Goal: Task Accomplishment & Management: Complete application form

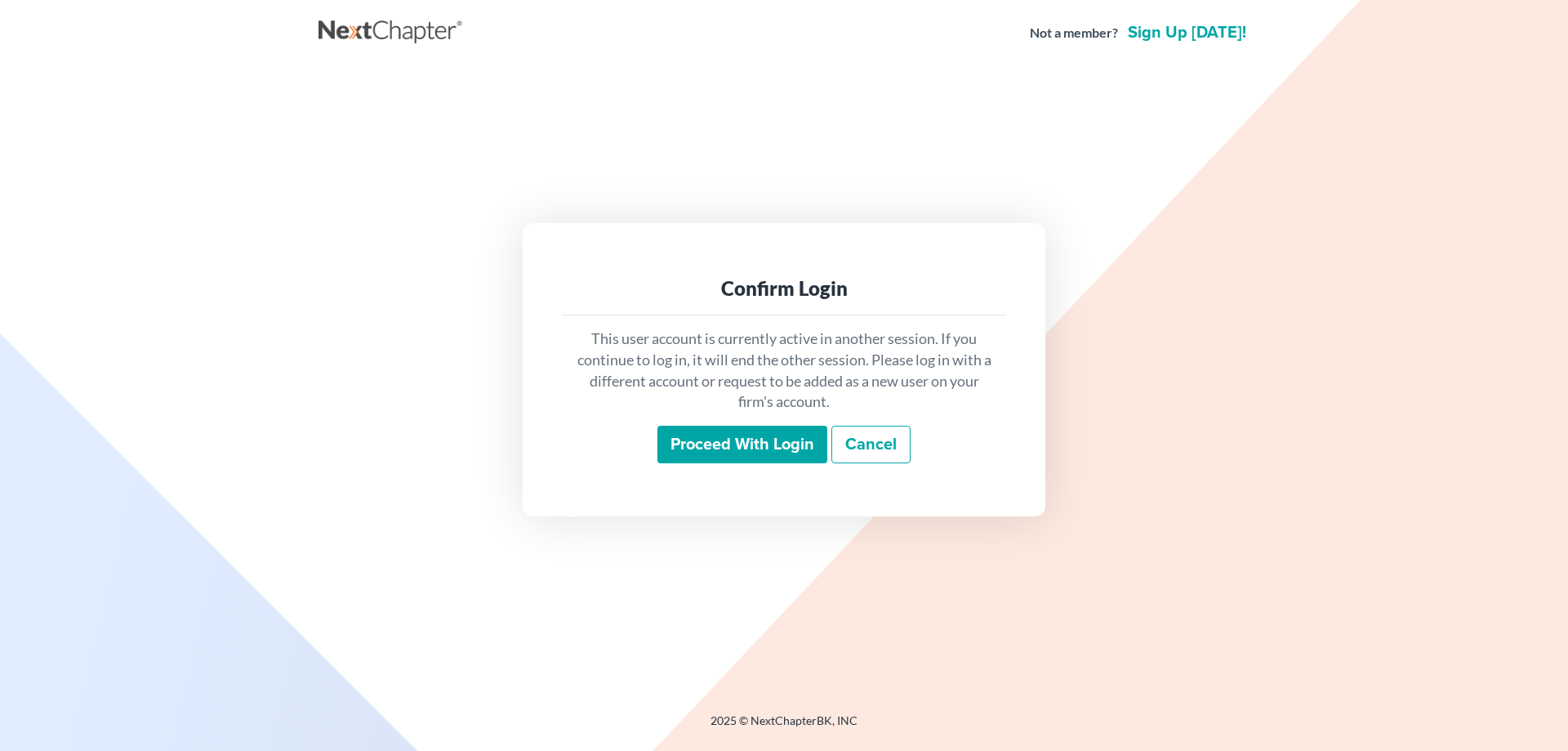
click at [749, 442] on input "Proceed with login" at bounding box center [742, 445] width 170 height 38
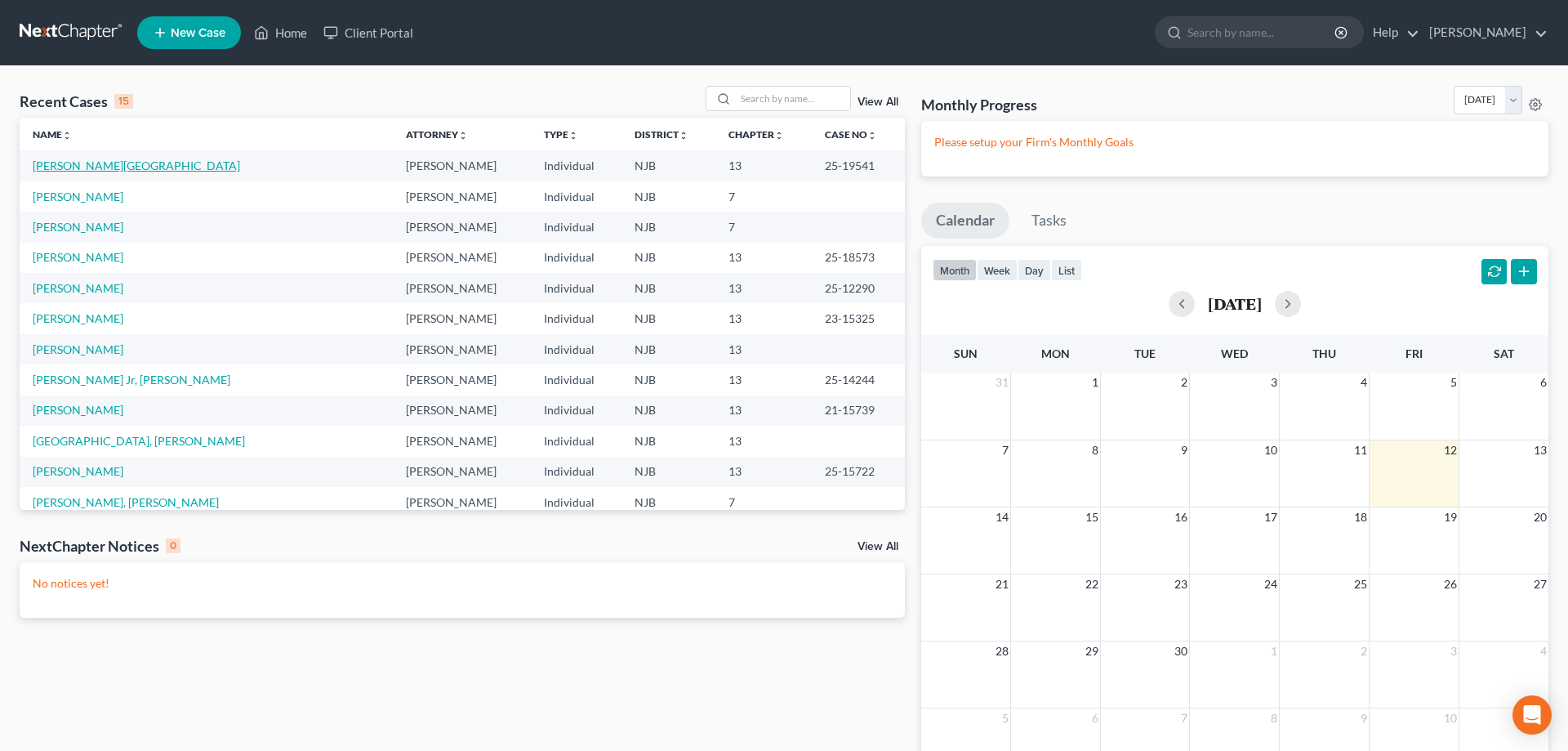
click at [101, 168] on link "Burch, Kyshawn" at bounding box center [136, 165] width 207 height 14
click at [109, 200] on link "Facchine, Kristen" at bounding box center [78, 196] width 91 height 14
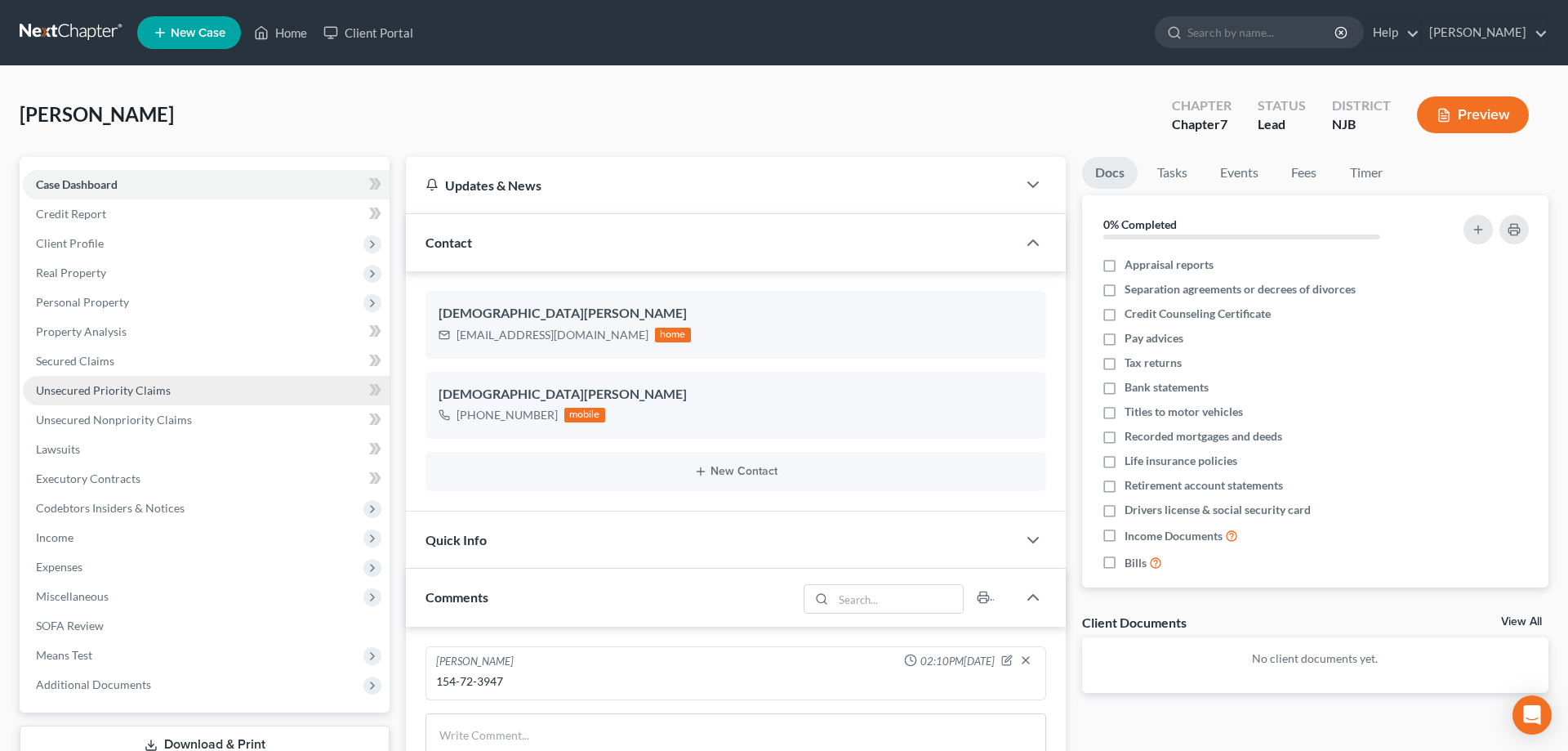
click at [75, 388] on span "Unsecured Priority Claims" at bounding box center [103, 390] width 135 height 14
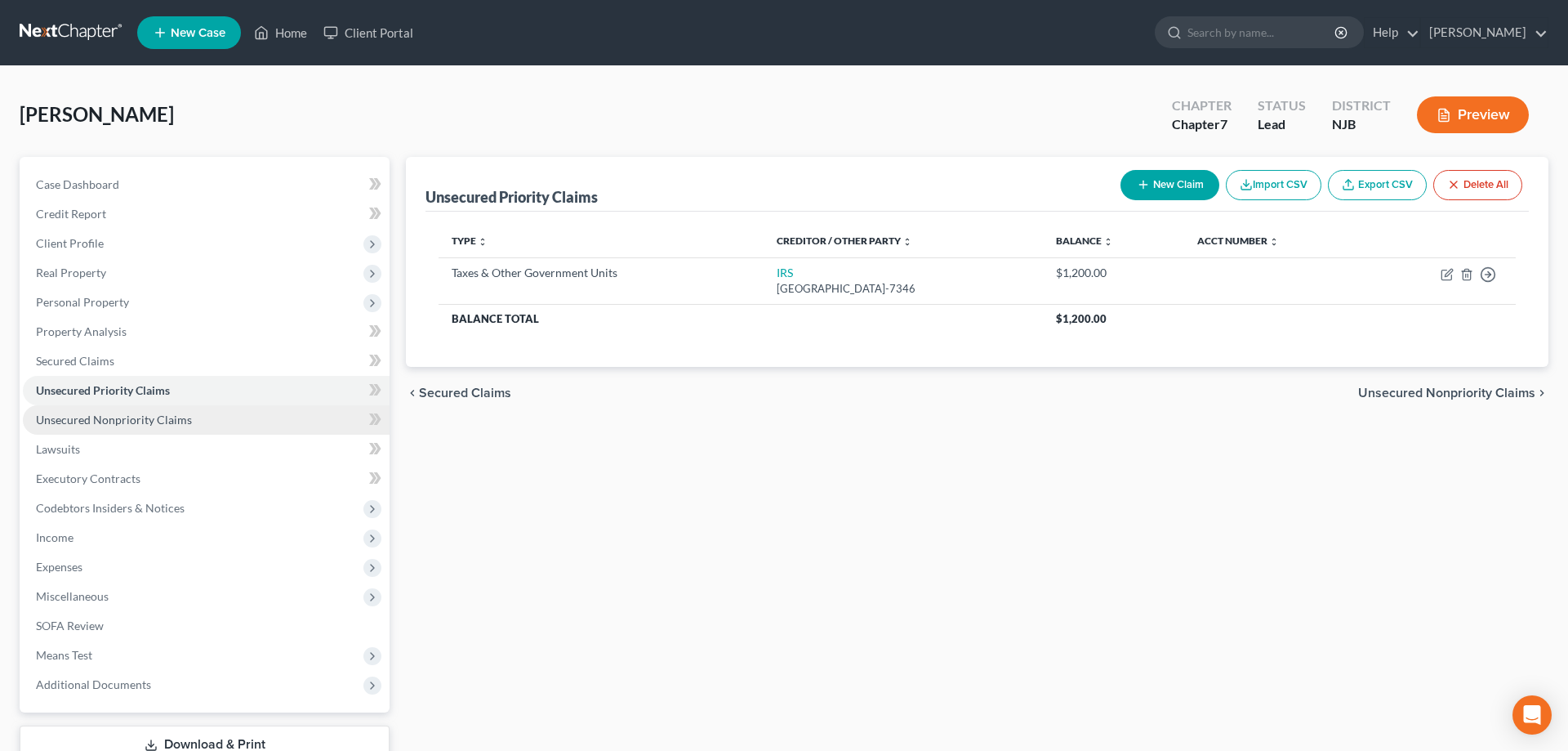
click at [147, 421] on span "Unsecured Nonpriority Claims" at bounding box center [114, 419] width 156 height 14
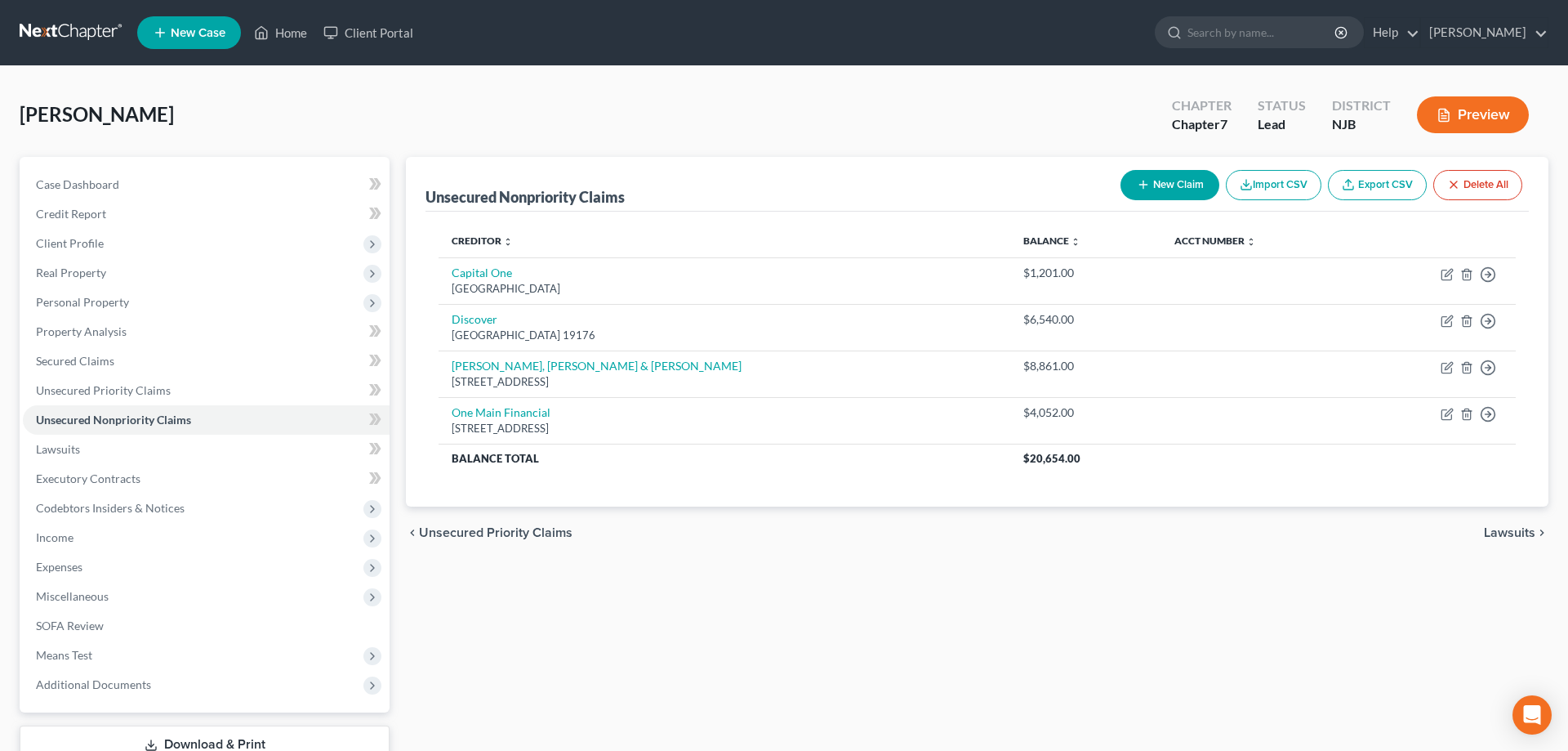
click at [1184, 178] on button "New Claim" at bounding box center [1170, 184] width 99 height 30
select select "0"
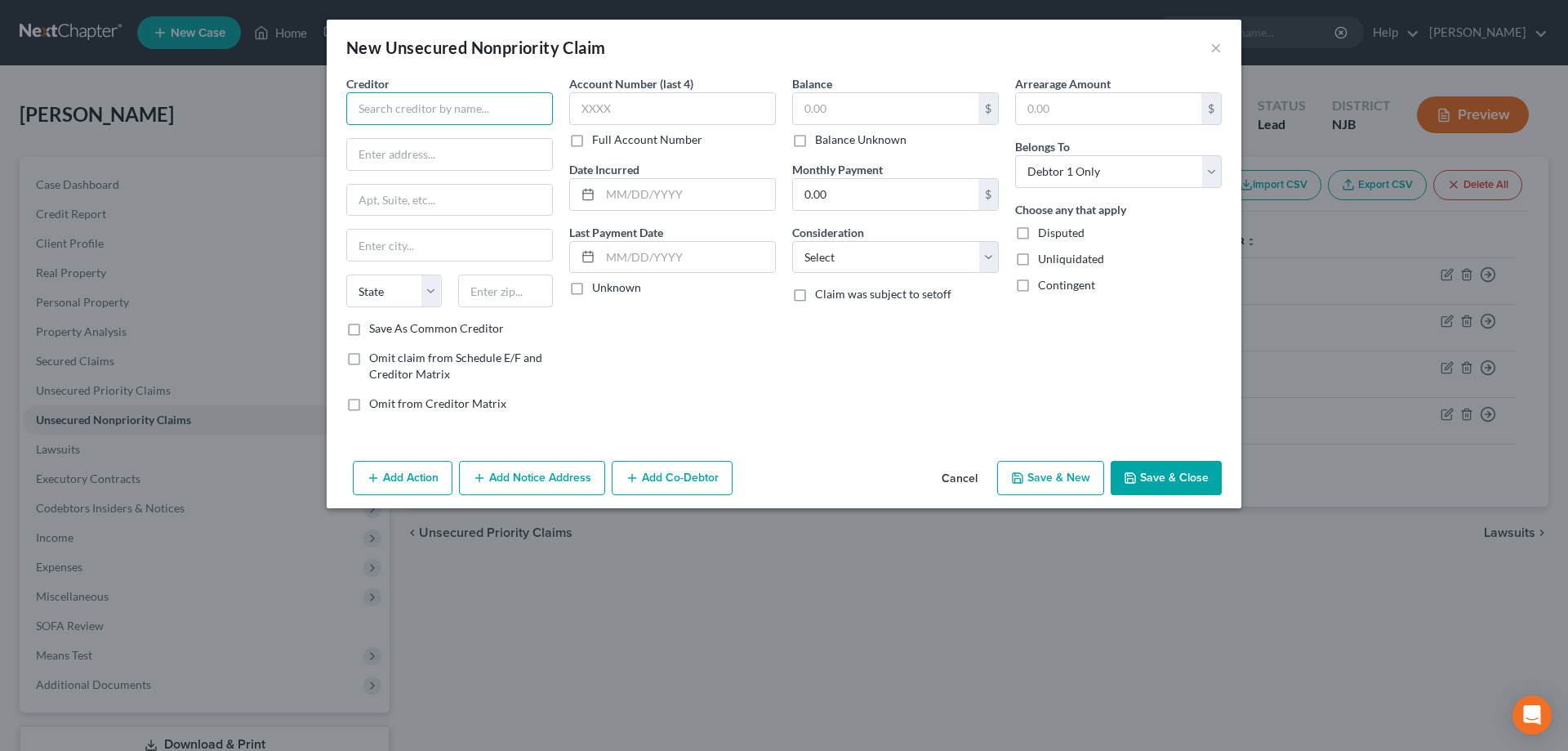
click at [451, 108] on input "text" at bounding box center [449, 109] width 206 height 33
type input "Aidvantage"
click at [450, 151] on input "text" at bounding box center [449, 154] width 205 height 31
type input "PO Box 300001"
click at [504, 305] on input "text" at bounding box center [506, 291] width 96 height 33
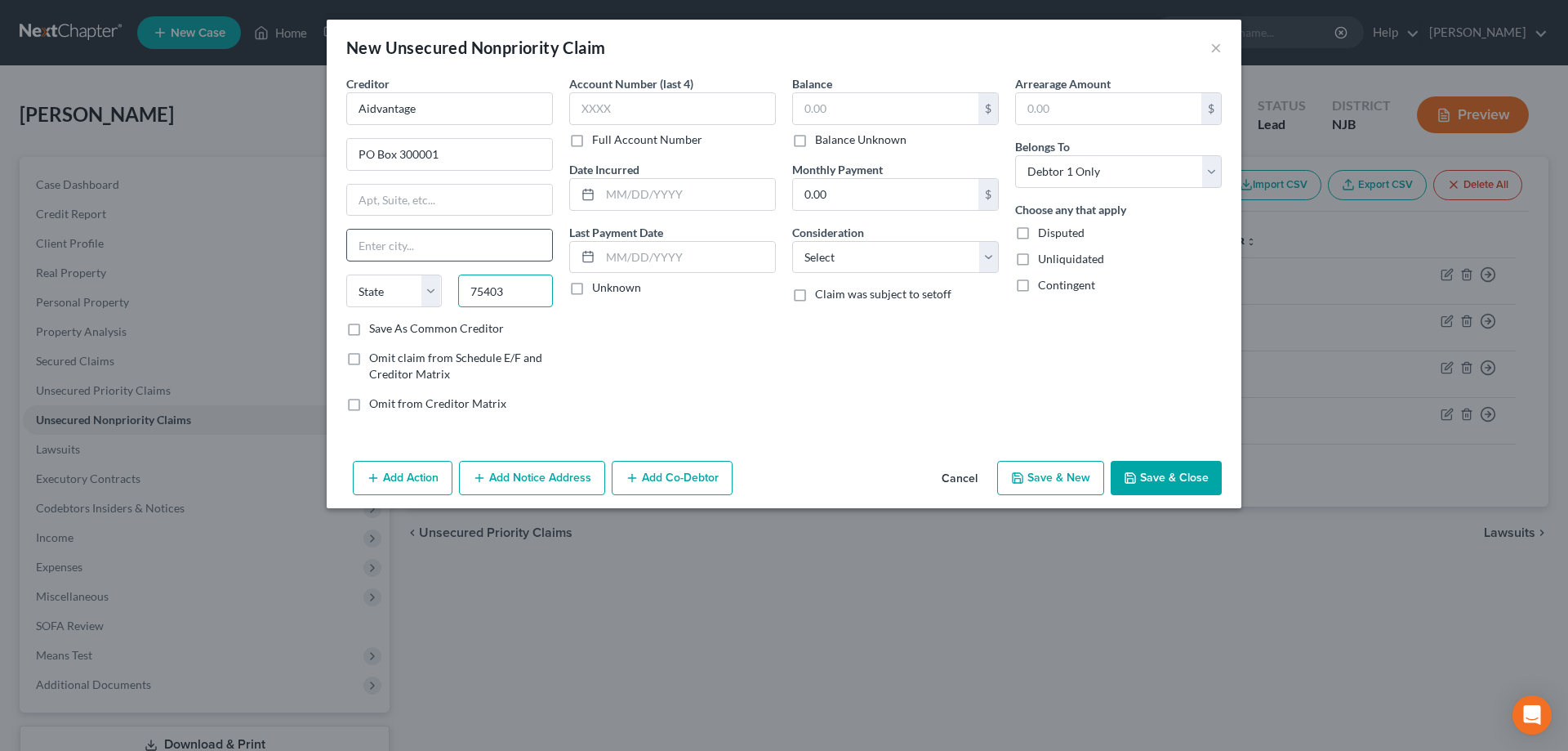
type input "75403"
type input "Greenville"
select select "45"
click at [509, 245] on input "Greenville" at bounding box center [449, 245] width 205 height 31
click at [817, 119] on input "text" at bounding box center [885, 109] width 185 height 31
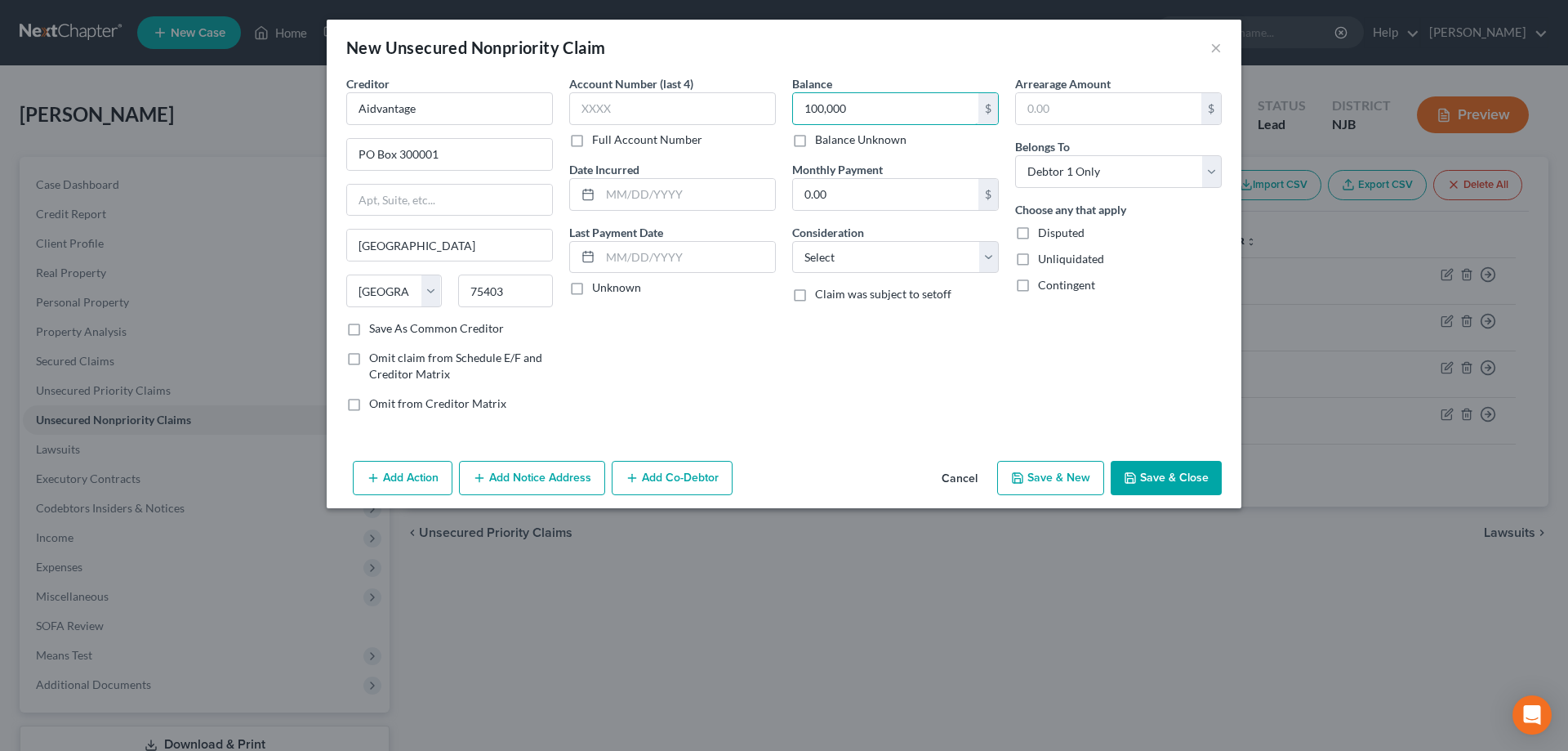
type input "100,000"
click at [592, 141] on label "Full Account Number" at bounding box center [647, 139] width 111 height 16
click at [599, 141] on input "Full Account Number" at bounding box center [604, 136] width 10 height 10
click at [607, 113] on input "text" at bounding box center [672, 109] width 206 height 33
type input "student loan"
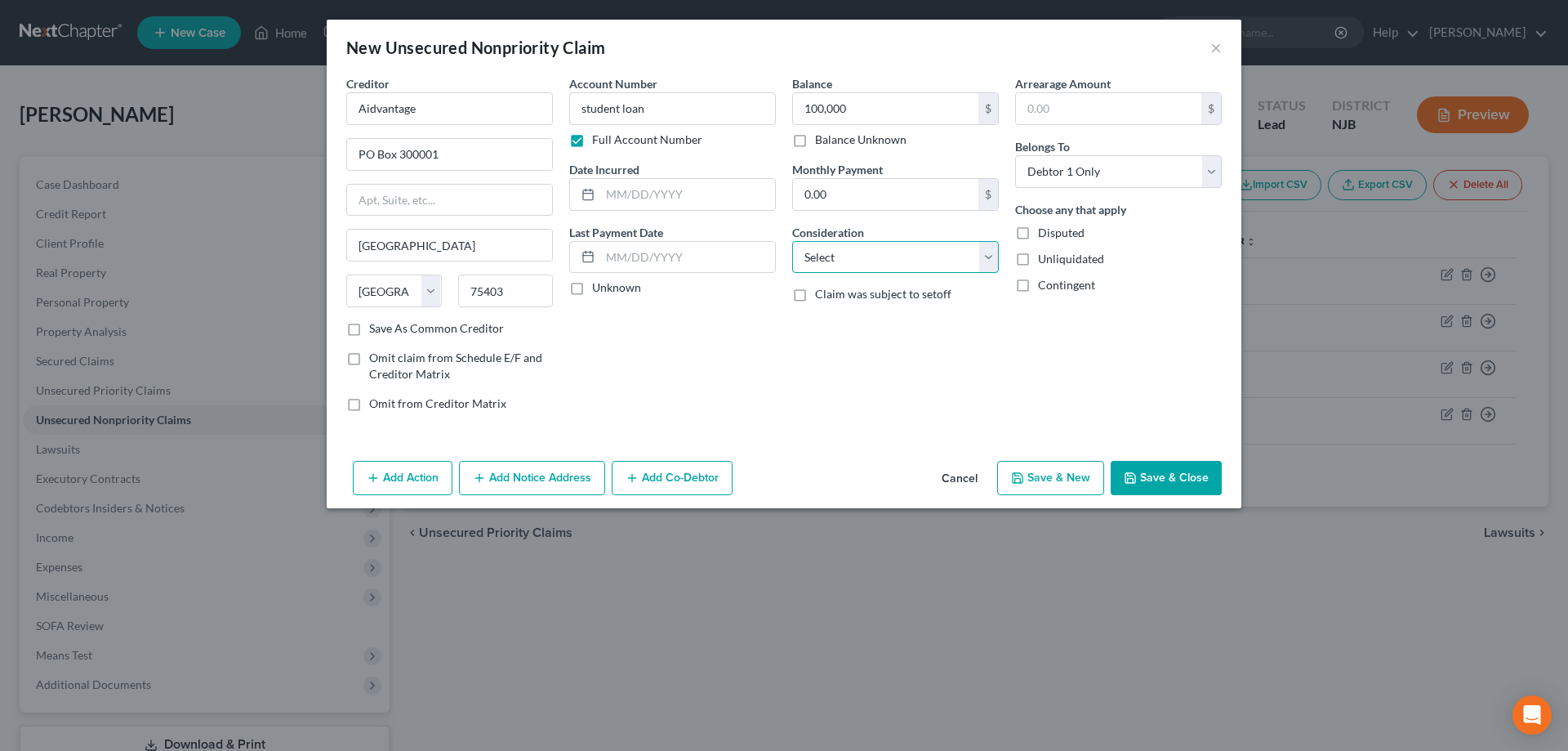
click at [793, 241] on select "Select Cable / Satellite Services Collection Agency Credit Card Debt Debt Couns…" at bounding box center [895, 257] width 206 height 33
select select "17"
click option "Student Loans" at bounding box center [0, 0] width 0 height 0
click at [1180, 479] on button "Save & Close" at bounding box center [1166, 478] width 111 height 34
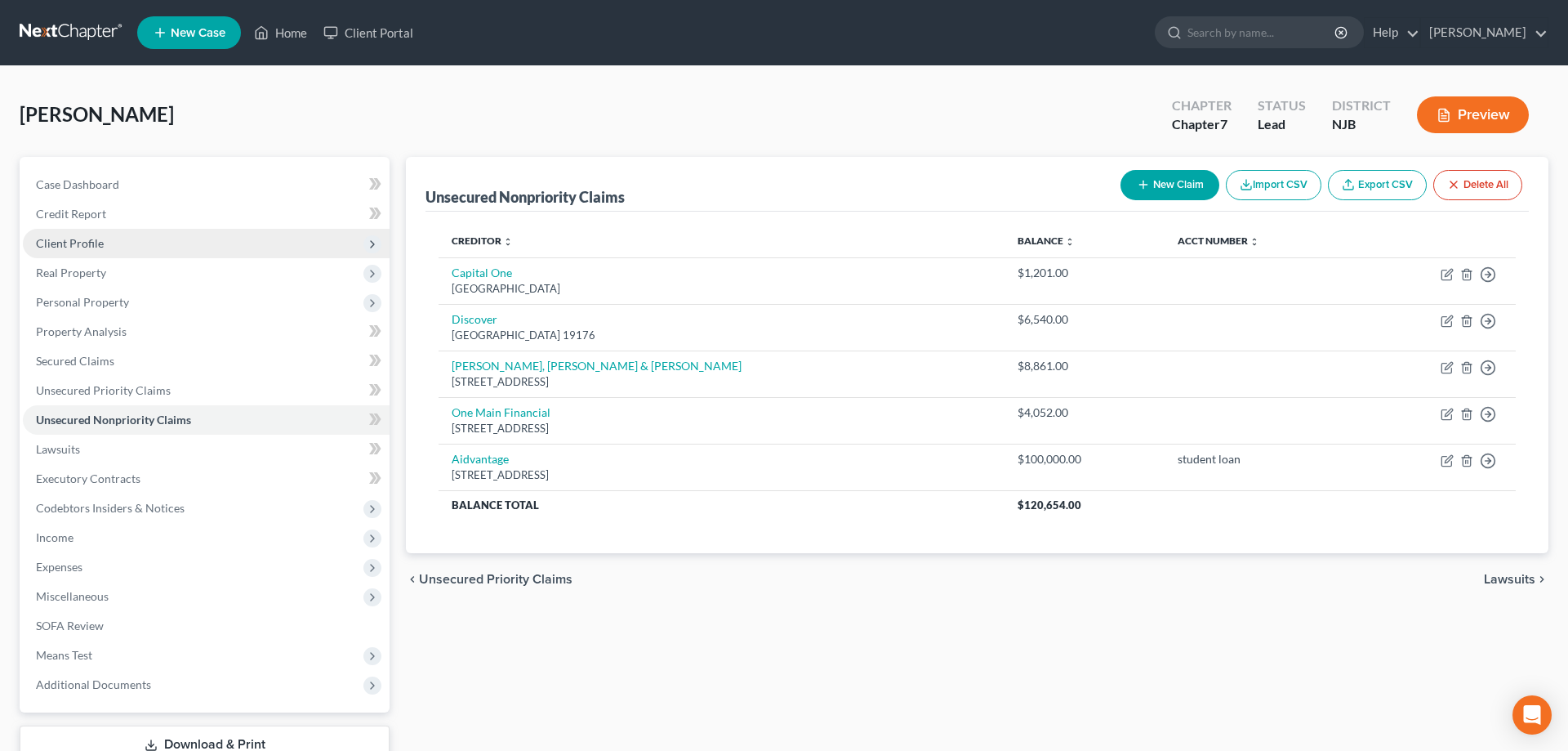
click at [89, 249] on span "Client Profile" at bounding box center [69, 243] width 68 height 14
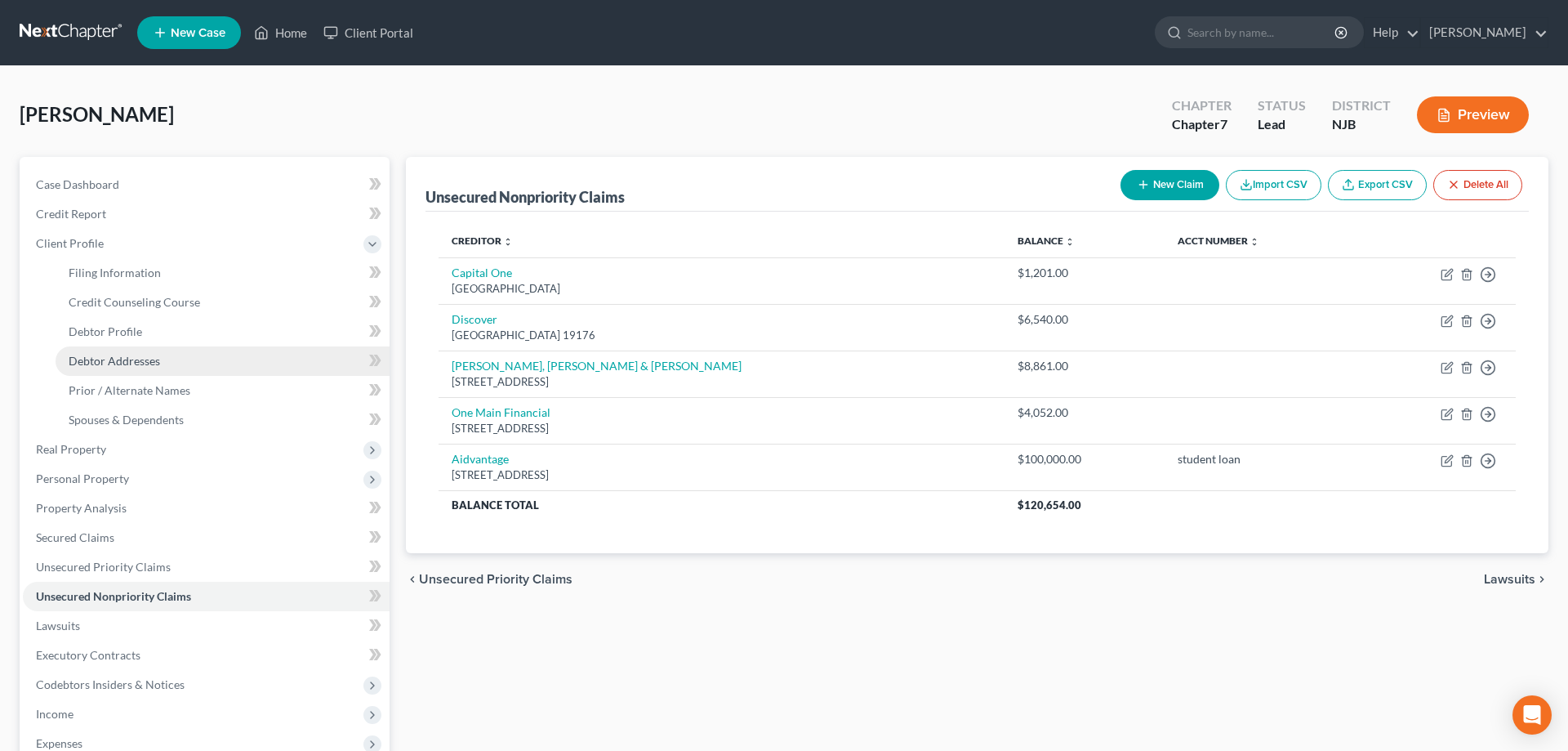
click at [124, 360] on span "Debtor Addresses" at bounding box center [114, 361] width 92 height 14
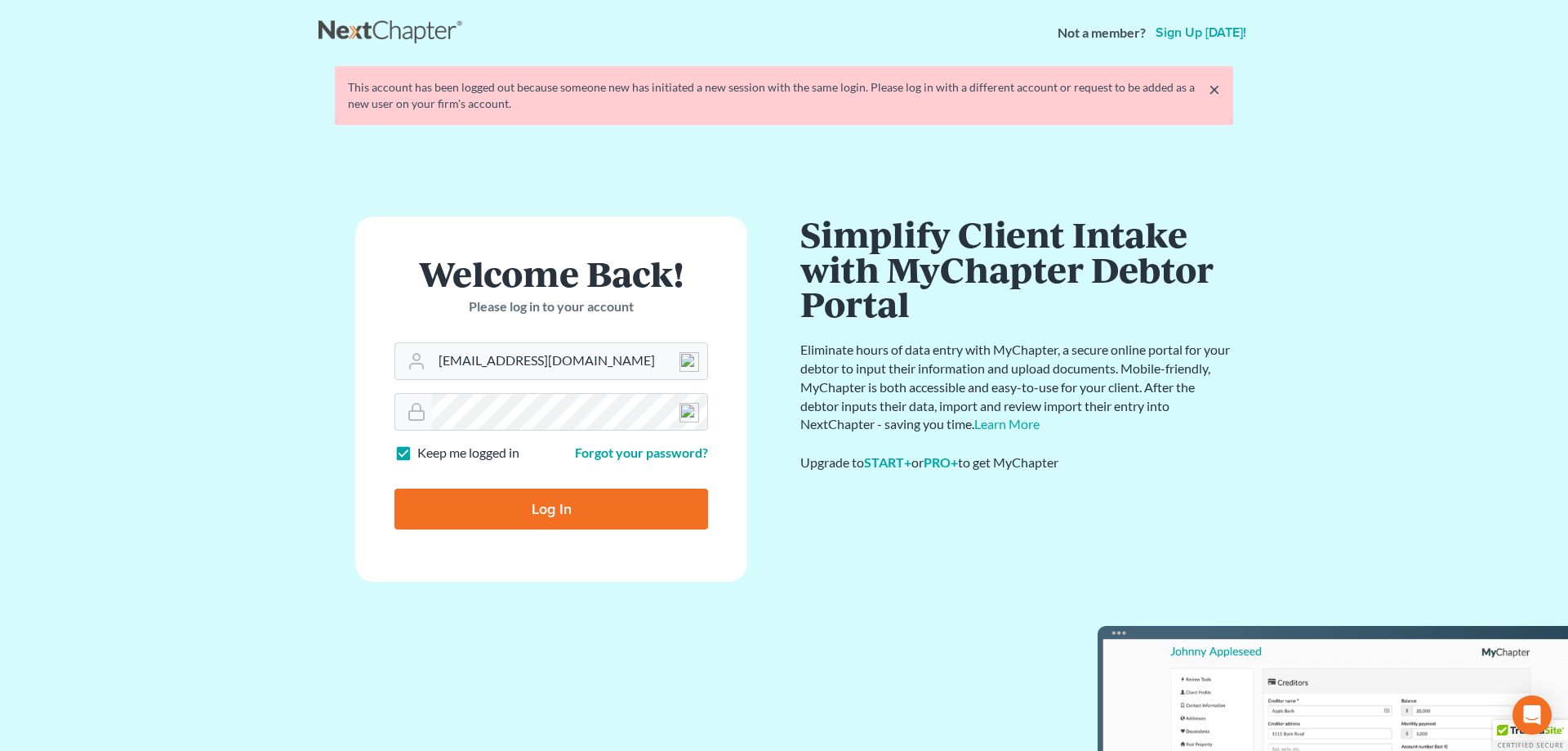
click at [568, 508] on input "Log In" at bounding box center [551, 509] width 314 height 41
type input "Thinking..."
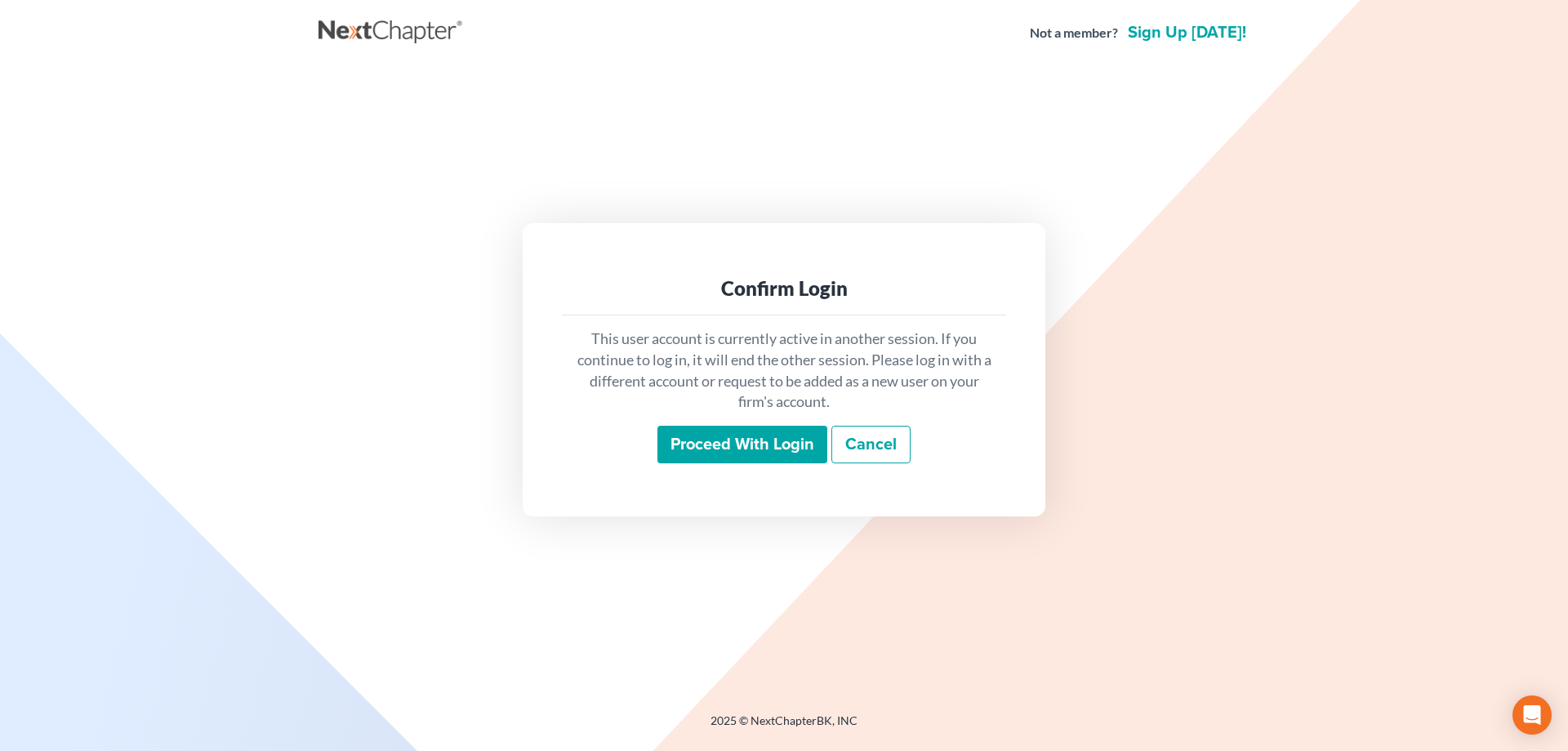
click at [697, 442] on input "Proceed with login" at bounding box center [742, 445] width 170 height 38
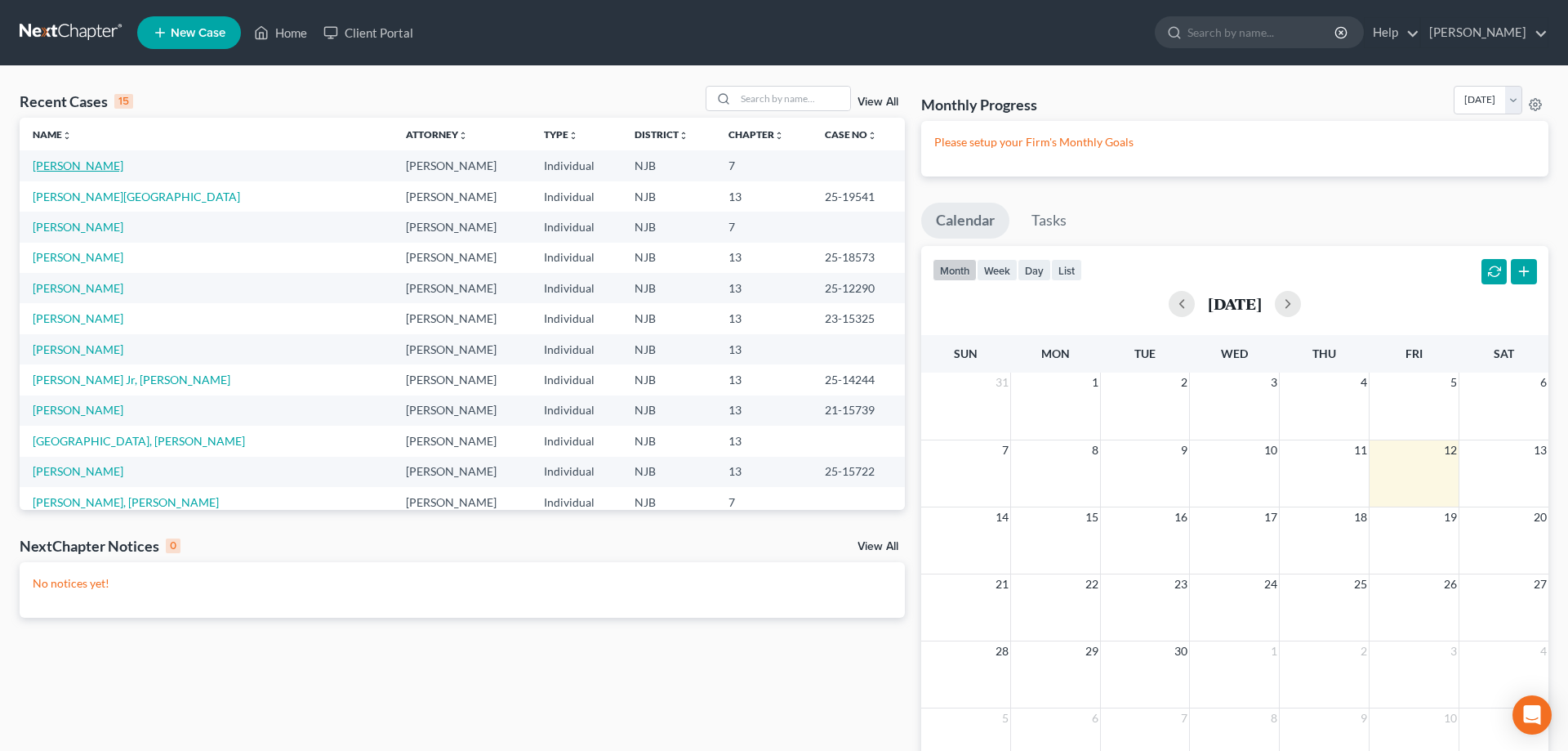
click at [102, 165] on link "[PERSON_NAME]" at bounding box center [78, 165] width 91 height 14
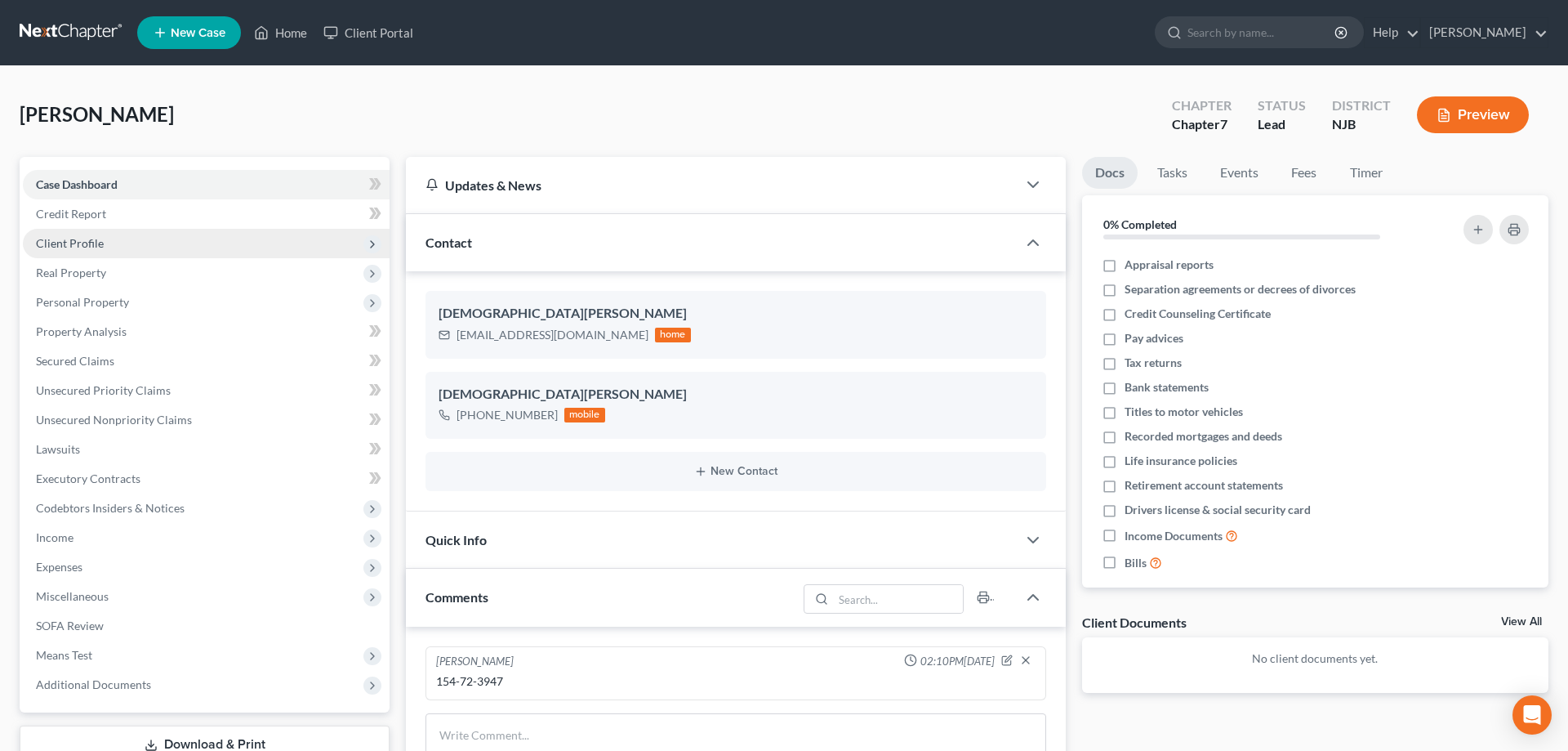
click at [92, 242] on span "Client Profile" at bounding box center [69, 243] width 68 height 14
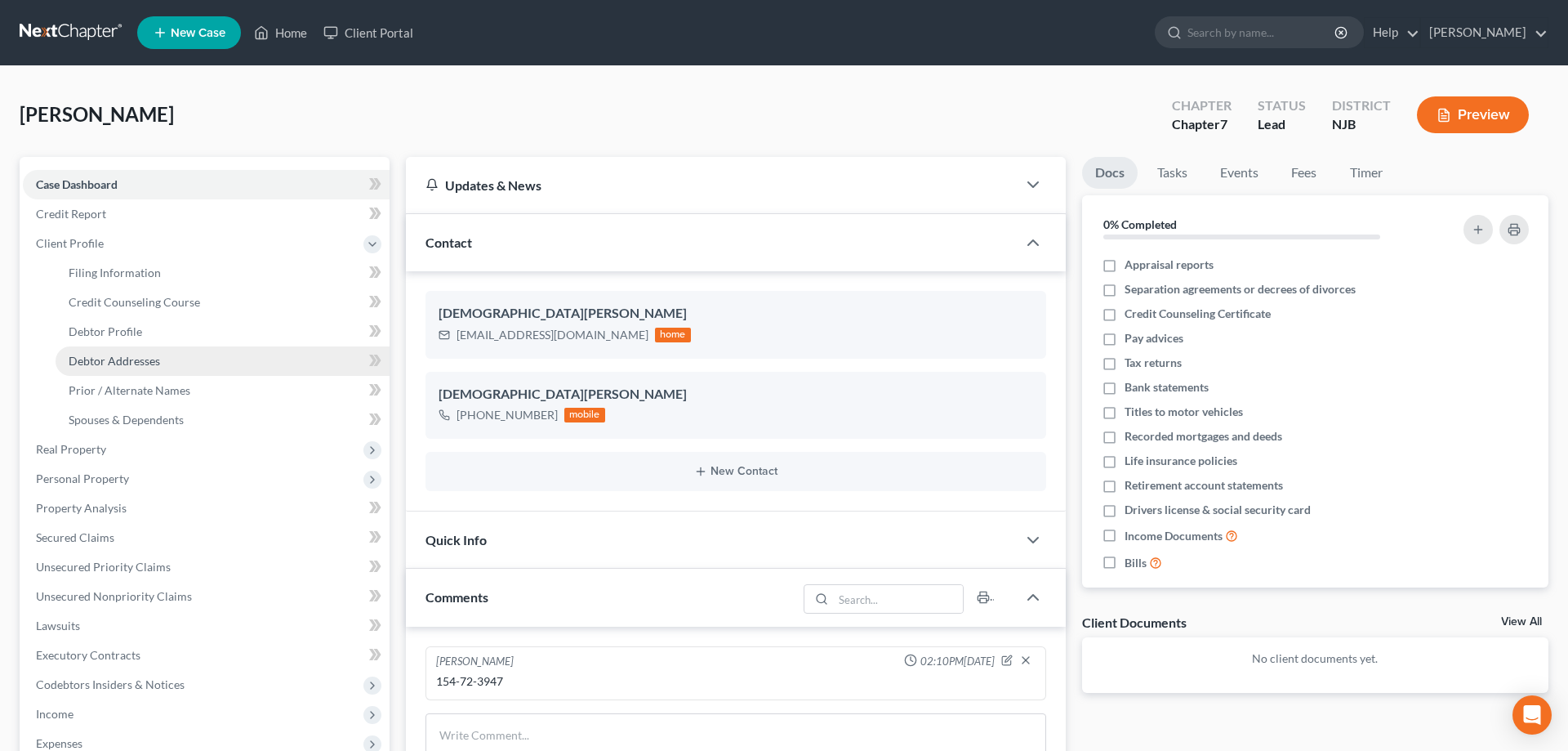
click at [113, 363] on span "Debtor Addresses" at bounding box center [114, 361] width 92 height 14
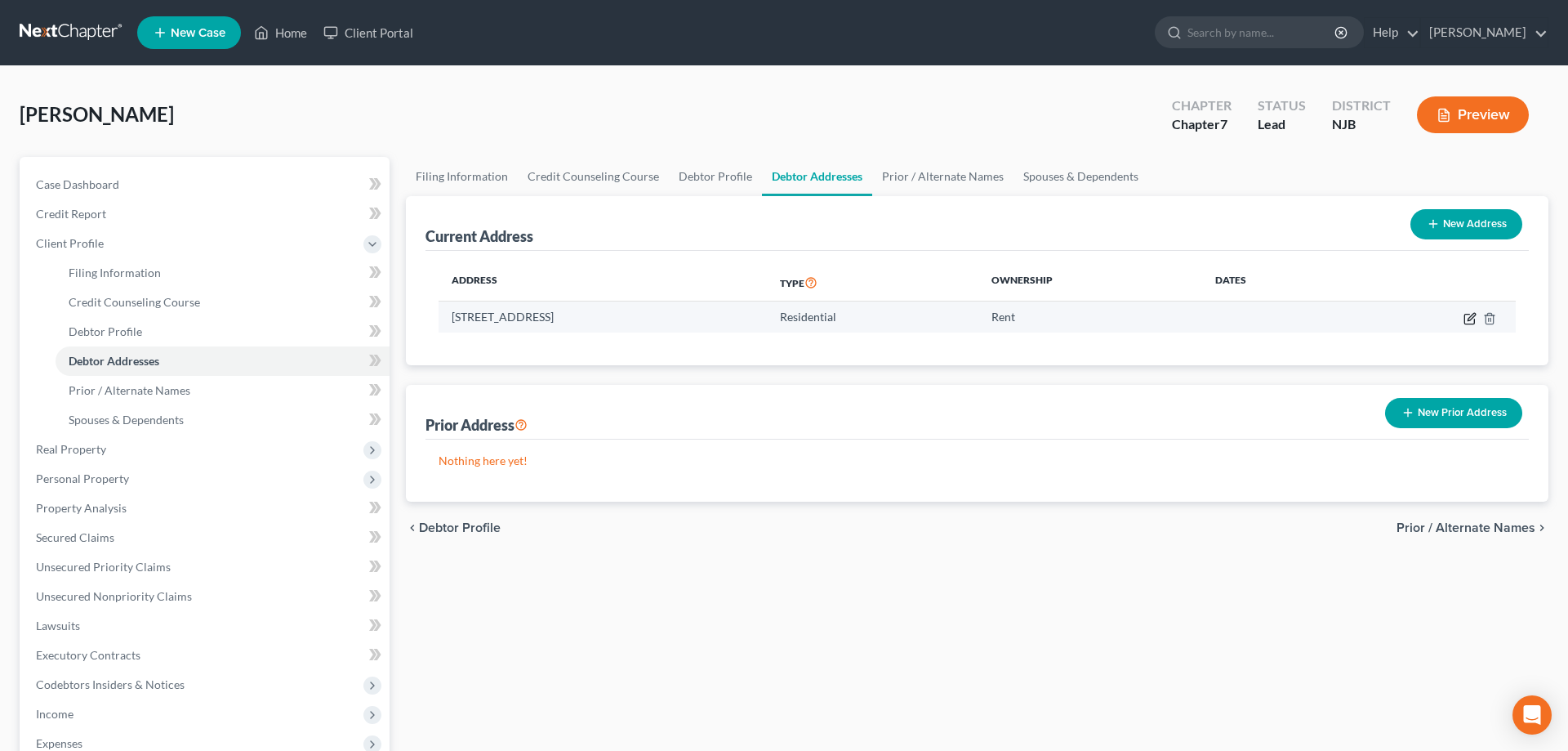
click at [1468, 315] on icon "button" at bounding box center [1469, 318] width 13 height 13
select select "33"
select select "5"
select select "0"
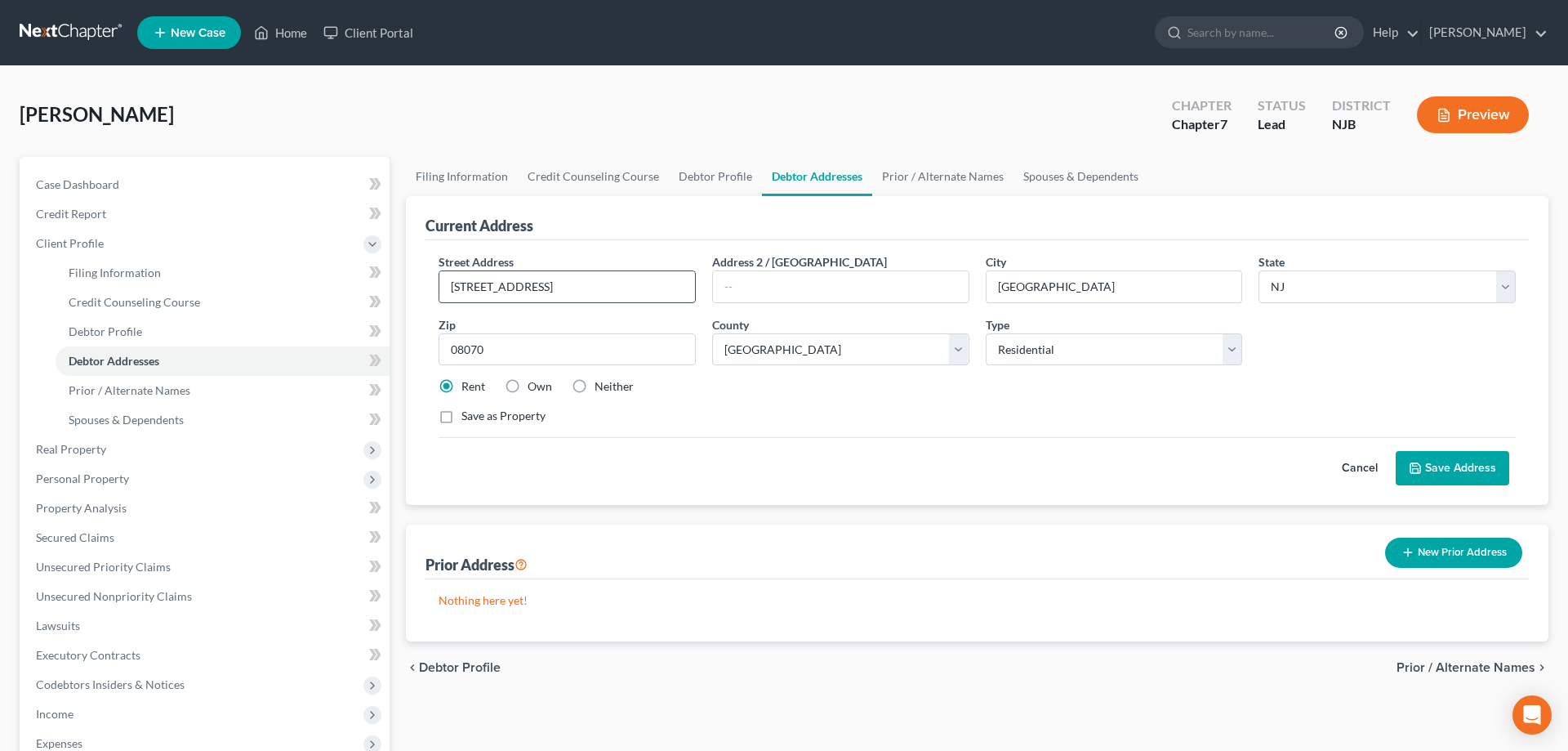
click at [488, 291] on input "87A S broadway" at bounding box center [567, 286] width 255 height 31
click at [462, 286] on input "87A S Broadway" at bounding box center [567, 286] width 255 height 31
click at [481, 285] on input "87 A S Broadway" at bounding box center [567, 286] width 255 height 31
type input "87 A South Broadway"
click at [1429, 465] on button "Save Address" at bounding box center [1452, 468] width 113 height 34
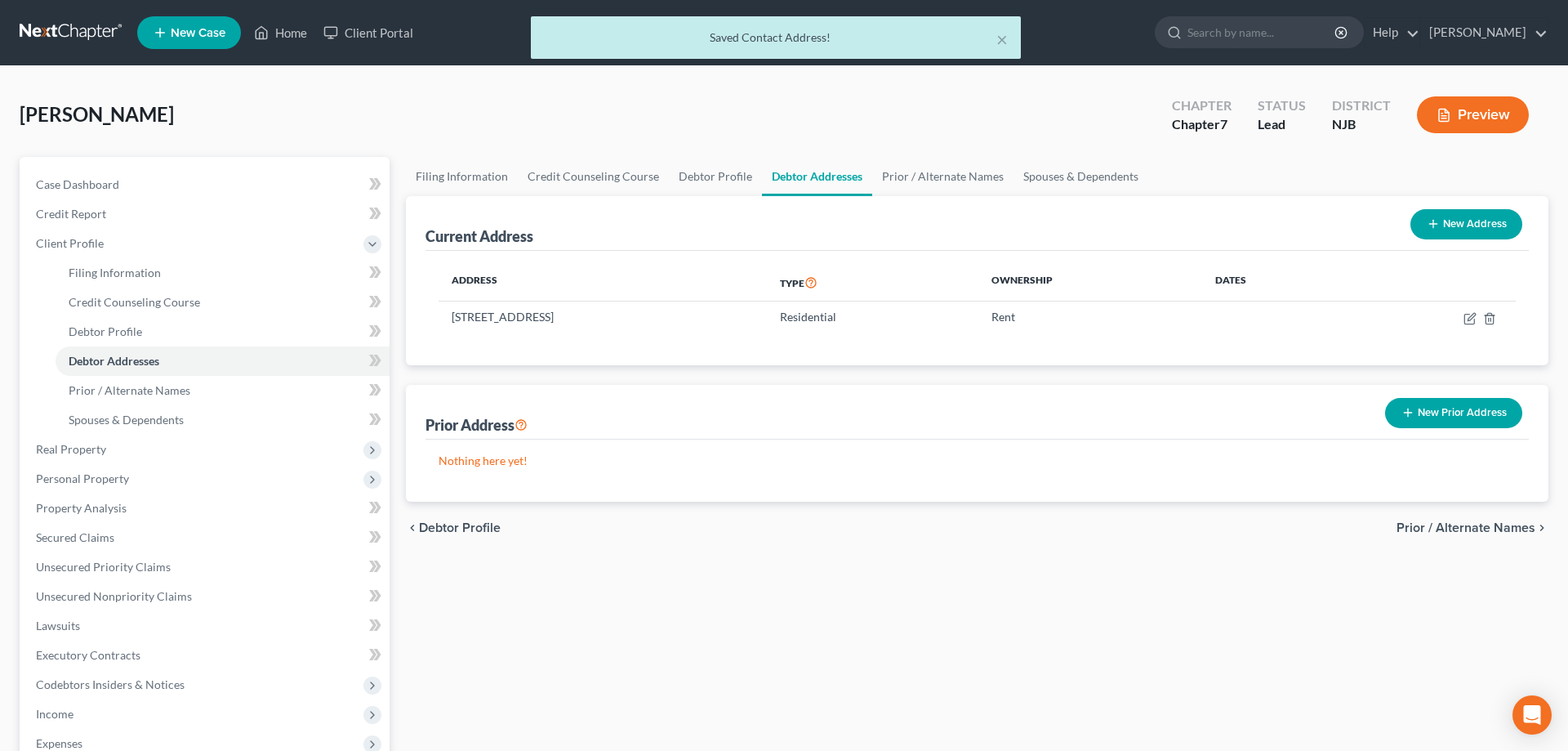
click at [679, 555] on div "Filing Information Credit Counseling Course Debtor Profile Debtor Addresses Pri…" at bounding box center [977, 570] width 1159 height 826
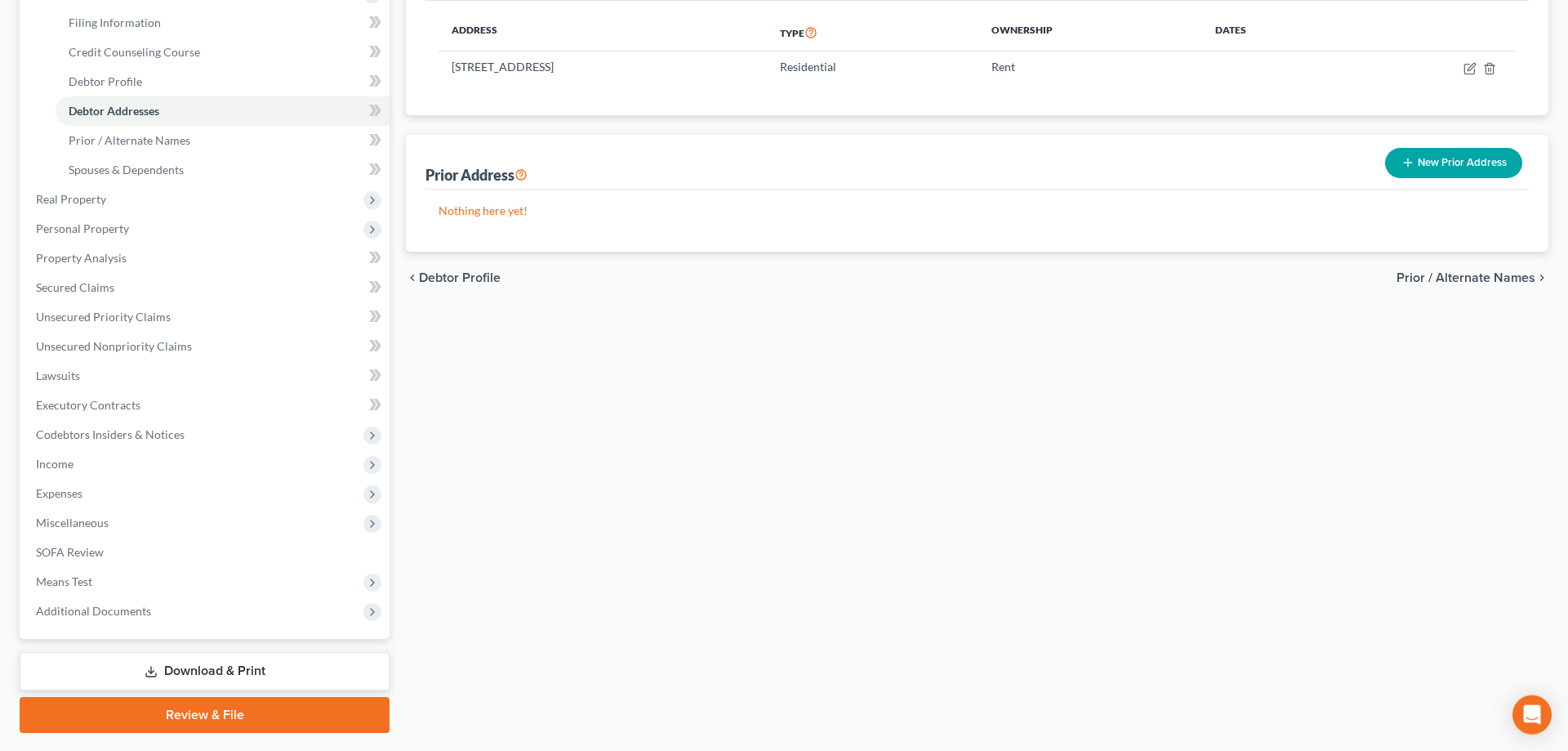
scroll to position [292, 0]
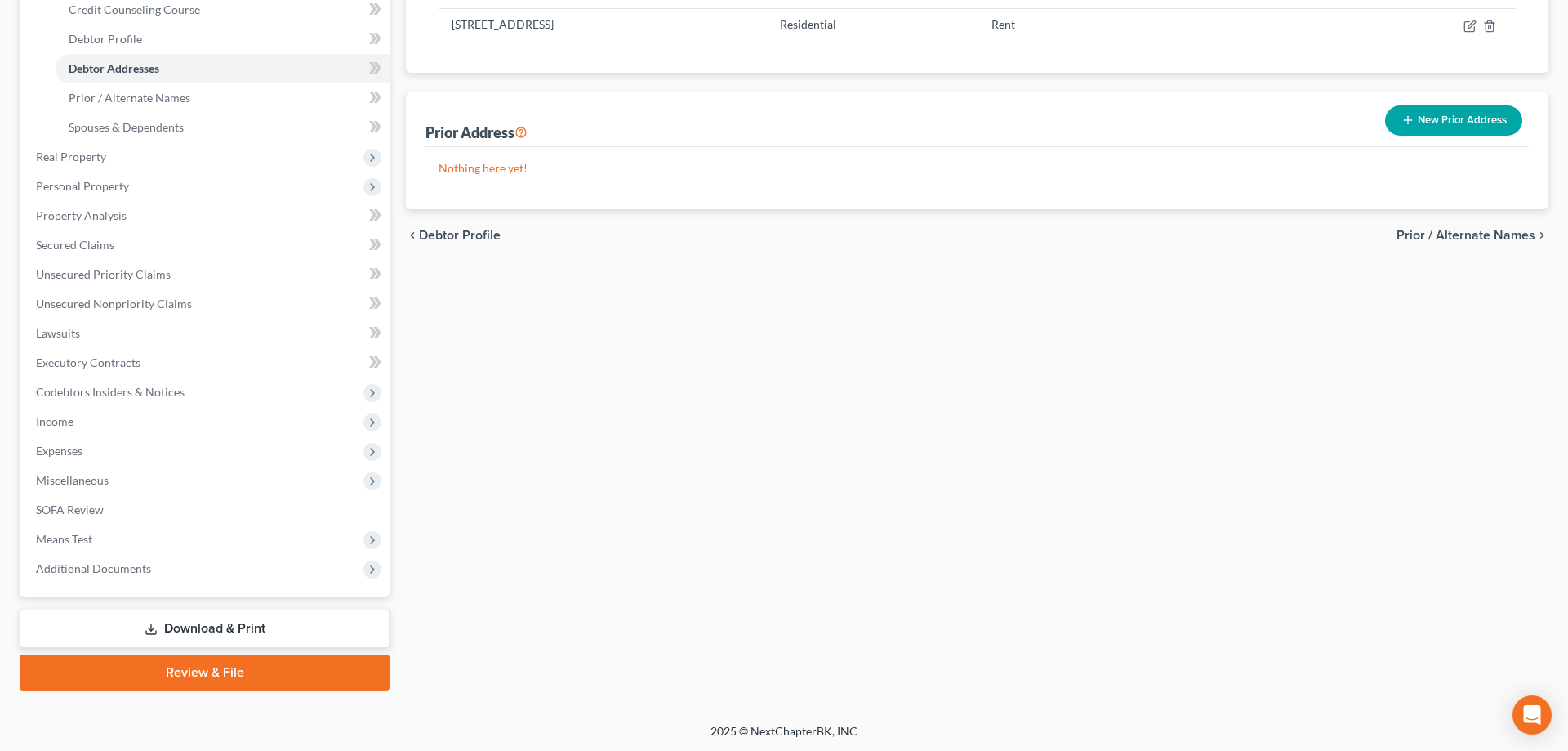
click at [223, 675] on link "Review & File" at bounding box center [205, 672] width 370 height 36
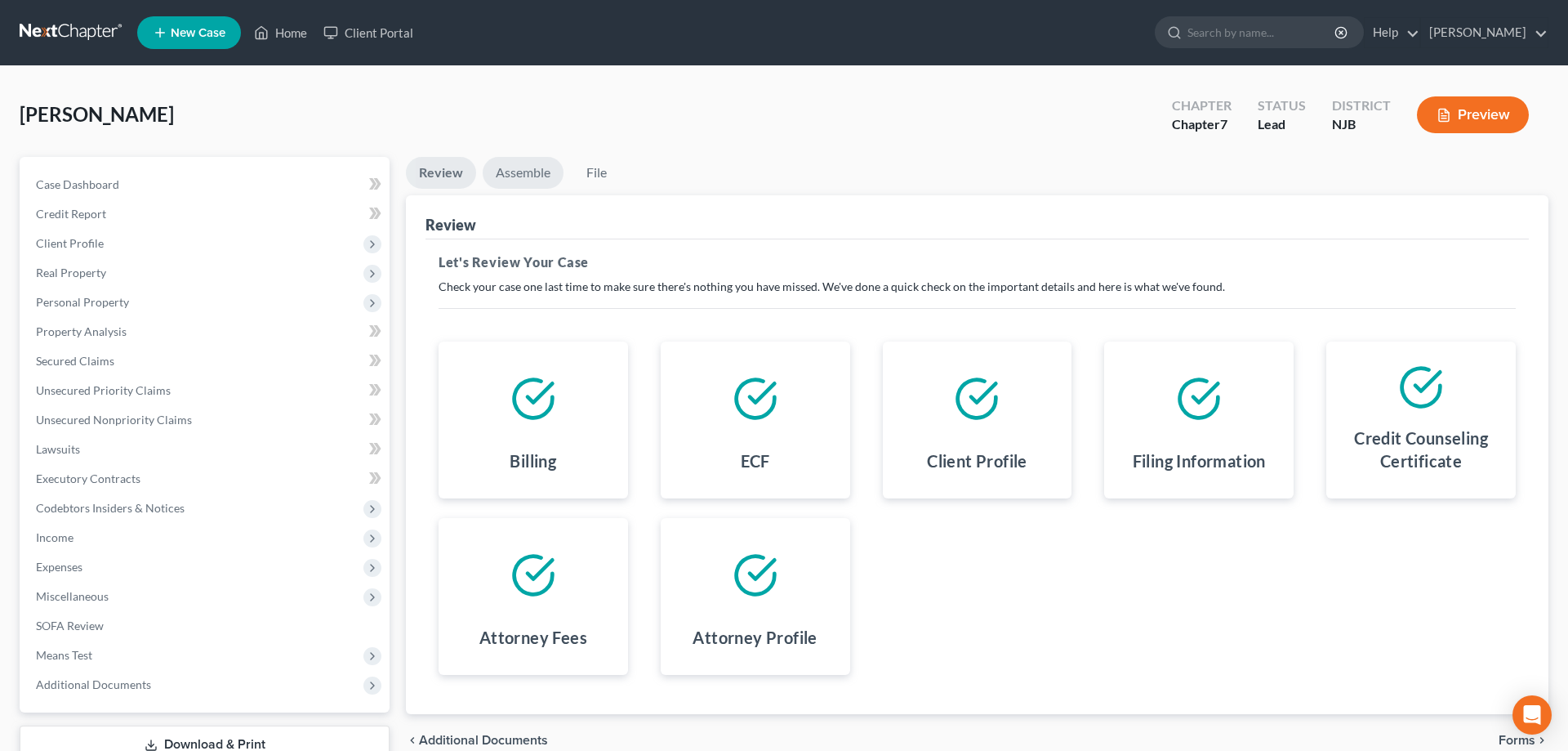
click at [514, 173] on link "Assemble" at bounding box center [523, 172] width 81 height 32
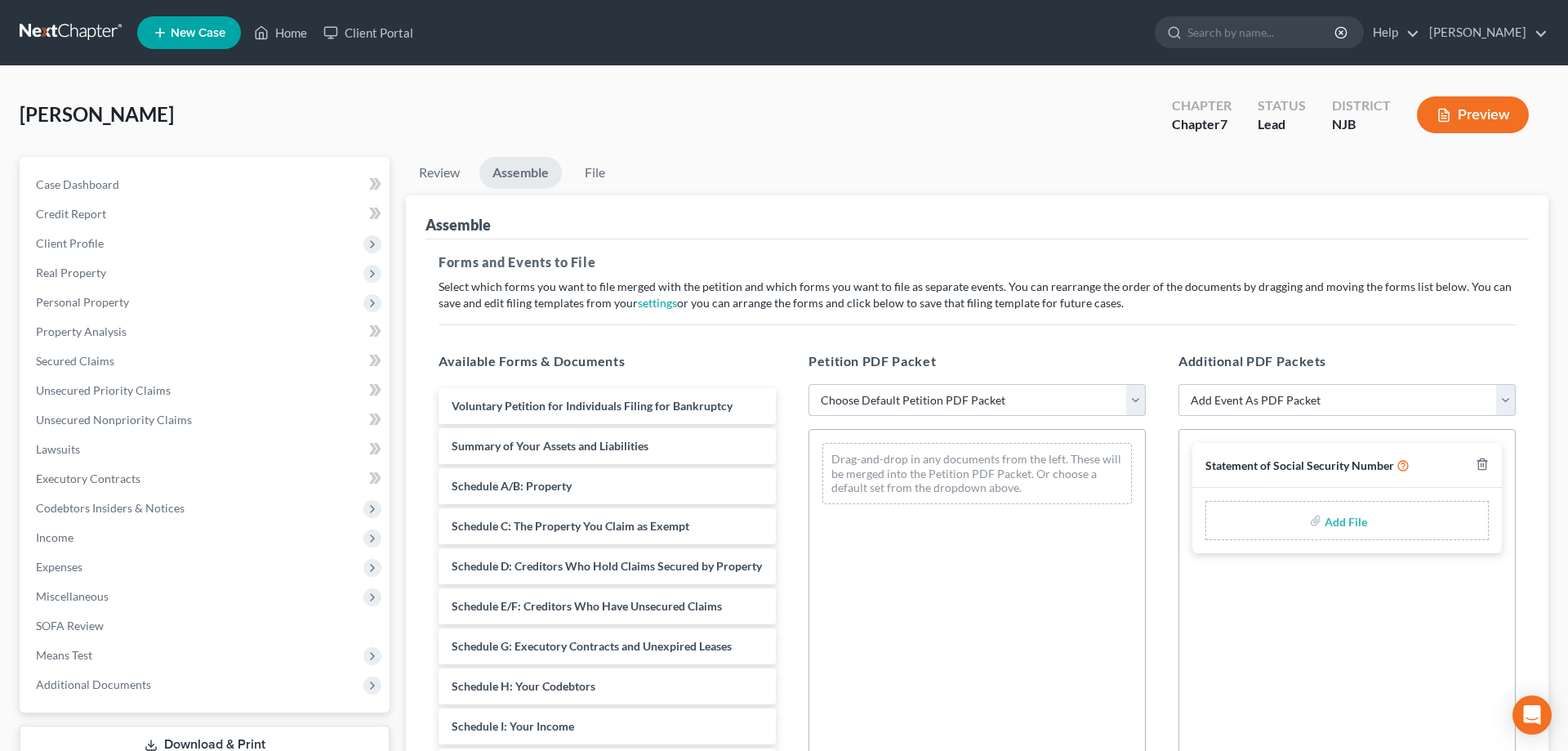
click at [809, 384] on select "Choose Default Petition PDF Packet Complete Bankruptcy Petition (all forms and …" at bounding box center [978, 400] width 338 height 33
select select "0"
click option "Complete Bankruptcy Petition (all forms and schedules)" at bounding box center [0, 0] width 0 height 0
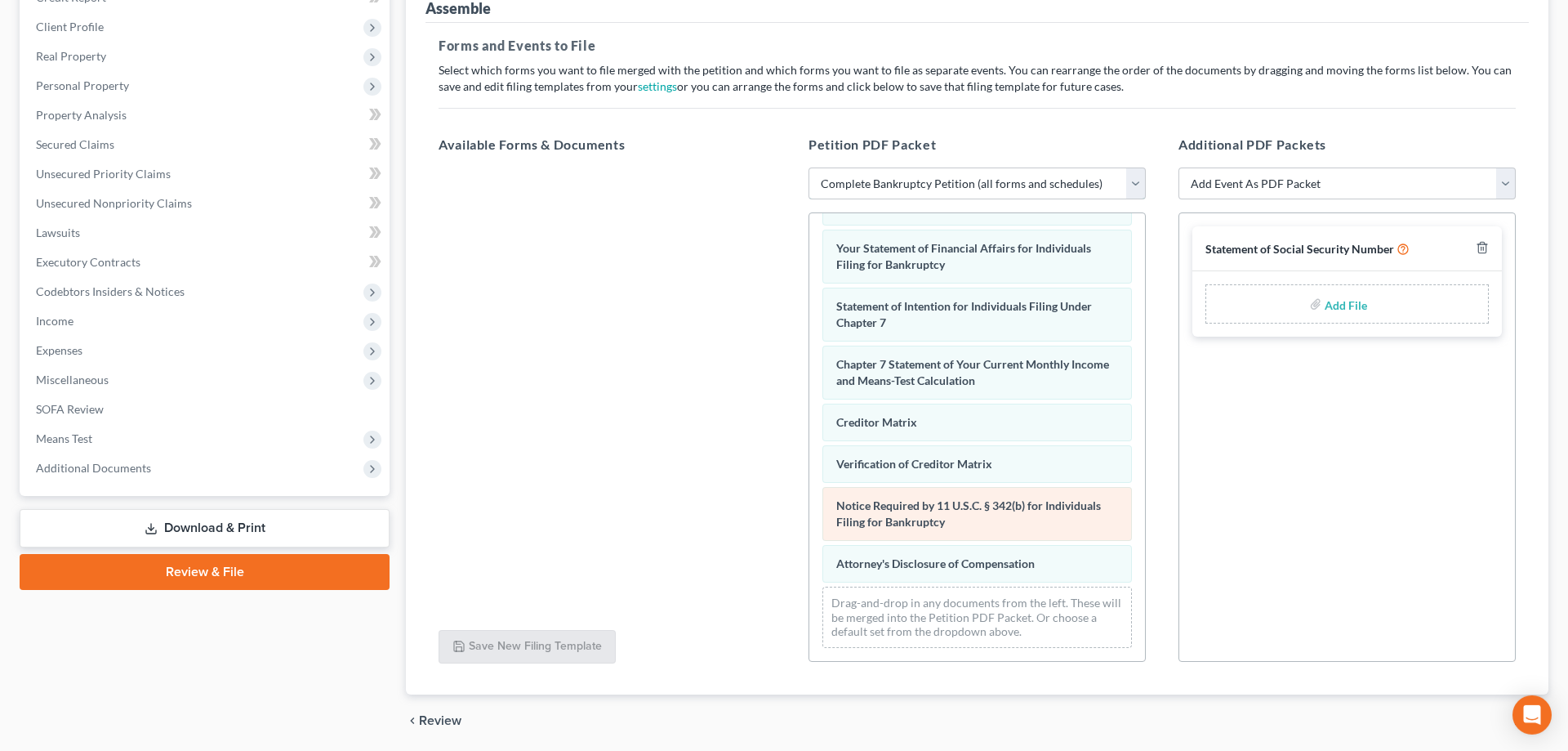
scroll to position [273, 0]
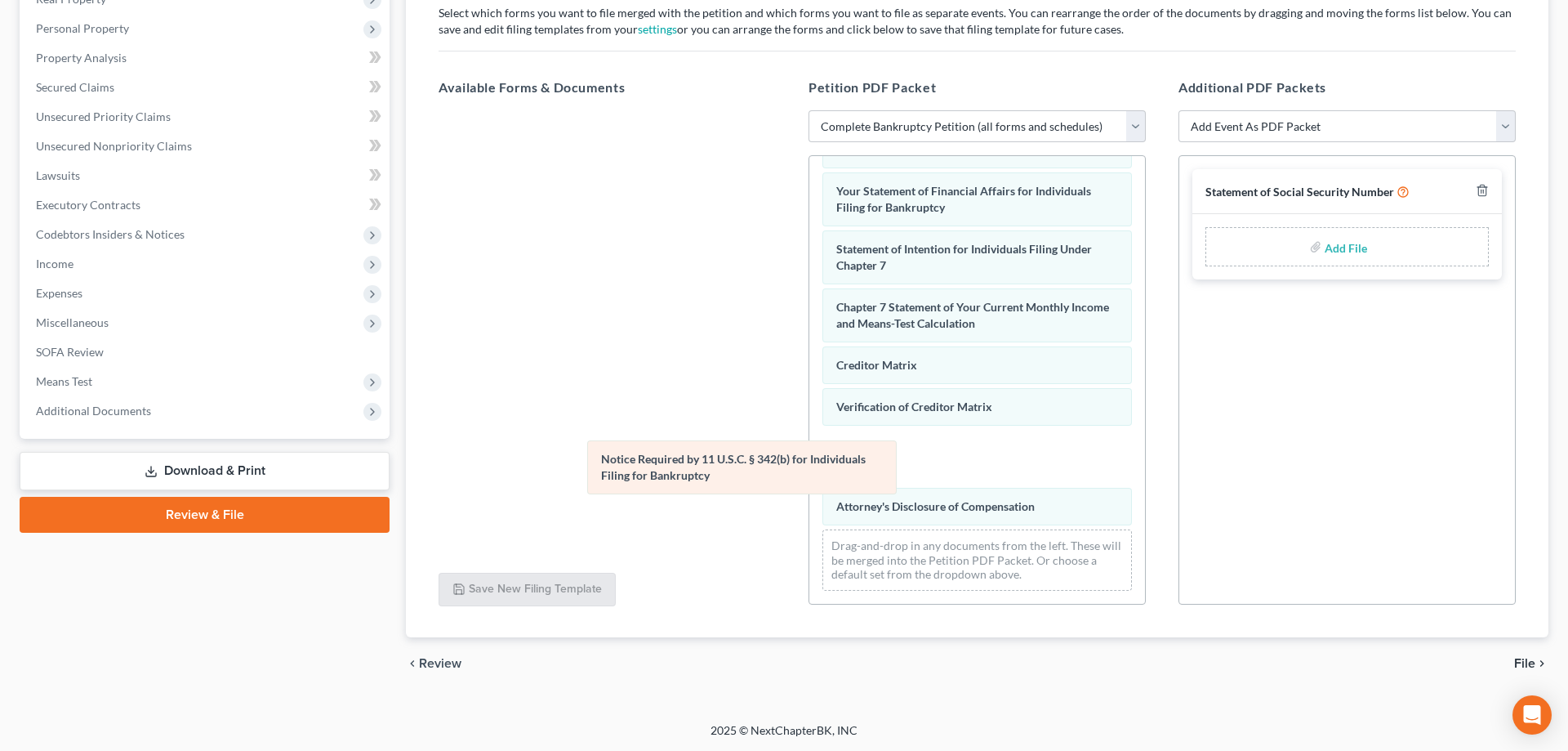
drag, startPoint x: 889, startPoint y: 457, endPoint x: 601, endPoint y: 470, distance: 288.3
click at [810, 470] on div "Notice Required by 11 U.S.C. § 342(b) for Individuals Filing for Bankruptcy Vol…" at bounding box center [978, 144] width 336 height 919
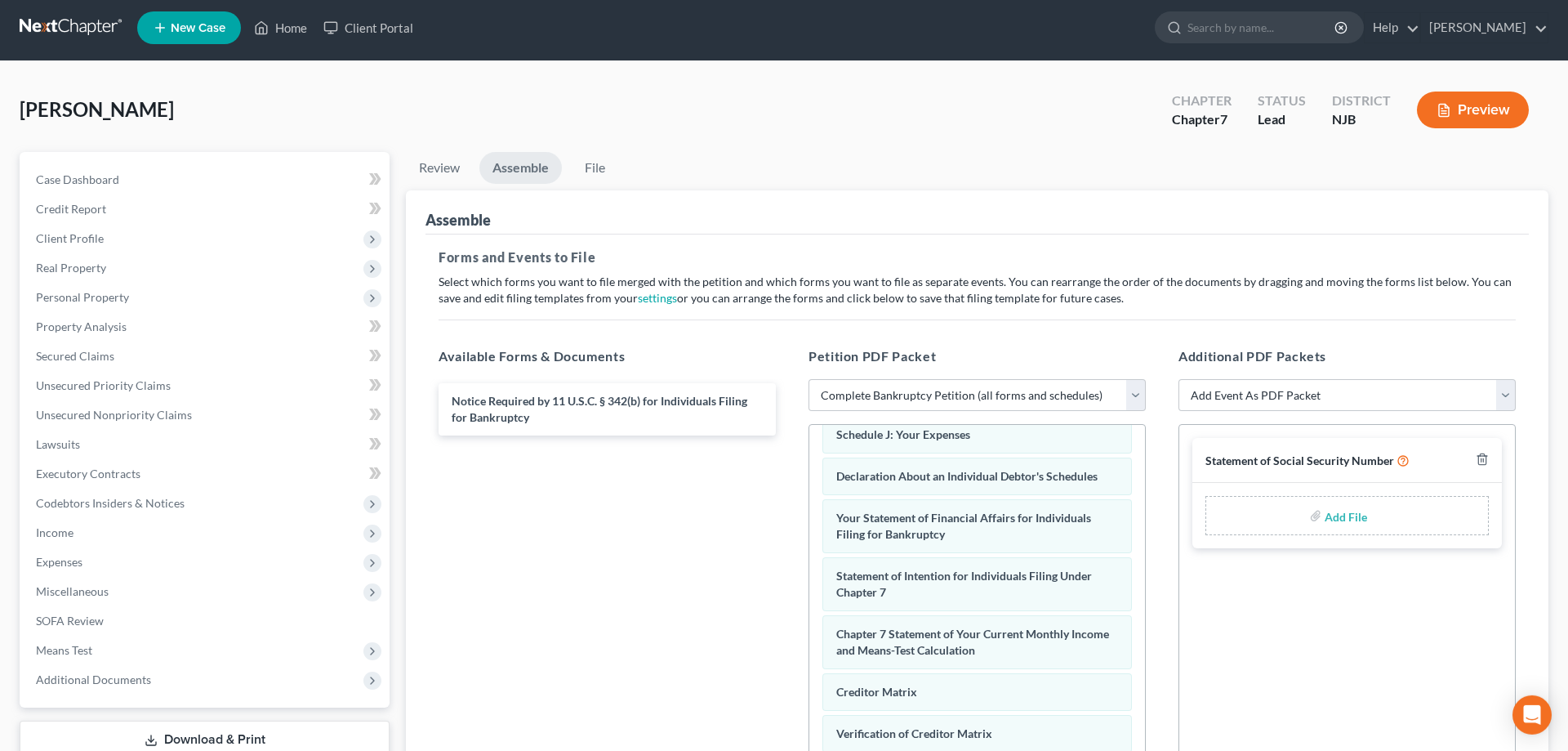
scroll to position [0, 0]
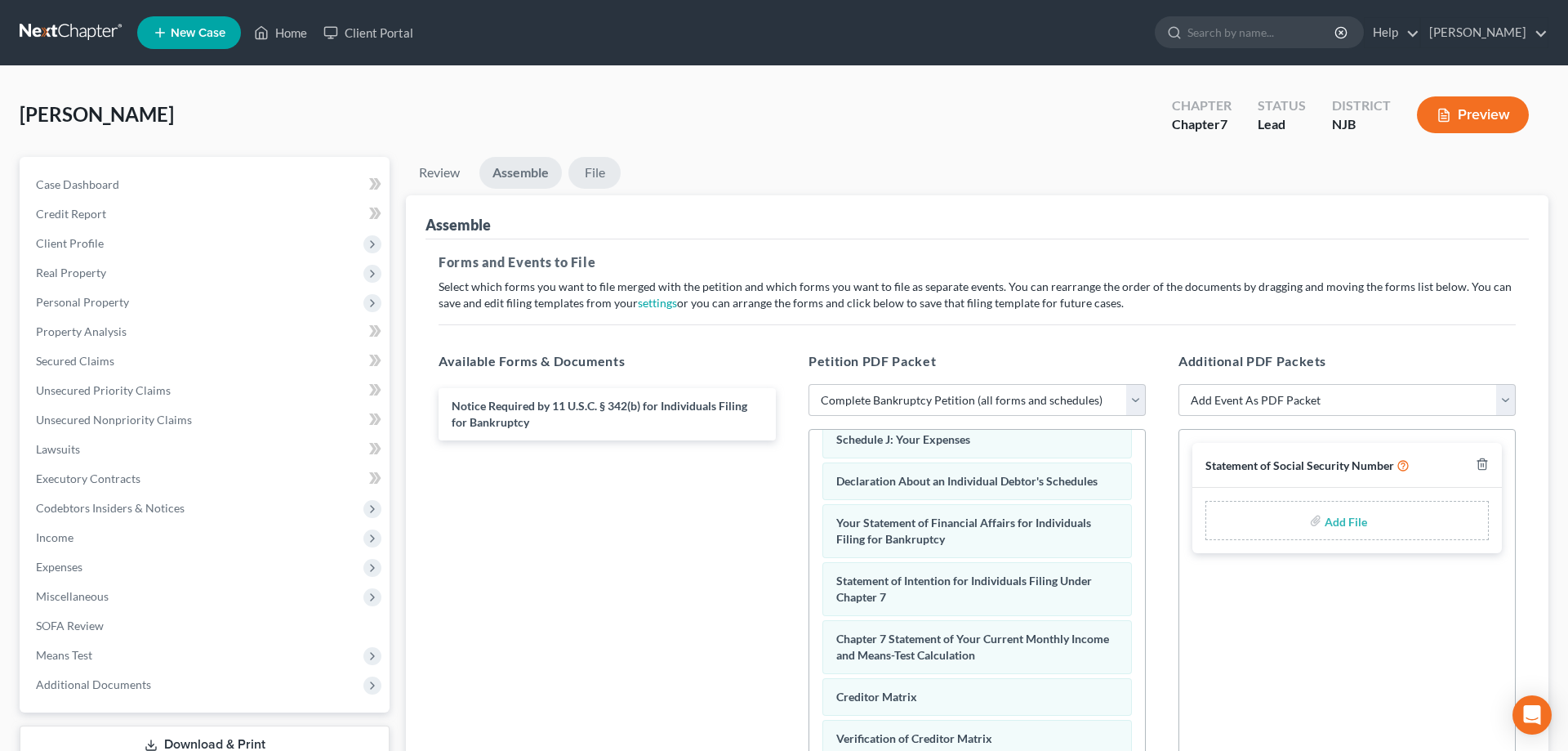
click at [598, 176] on link "File" at bounding box center [594, 172] width 52 height 32
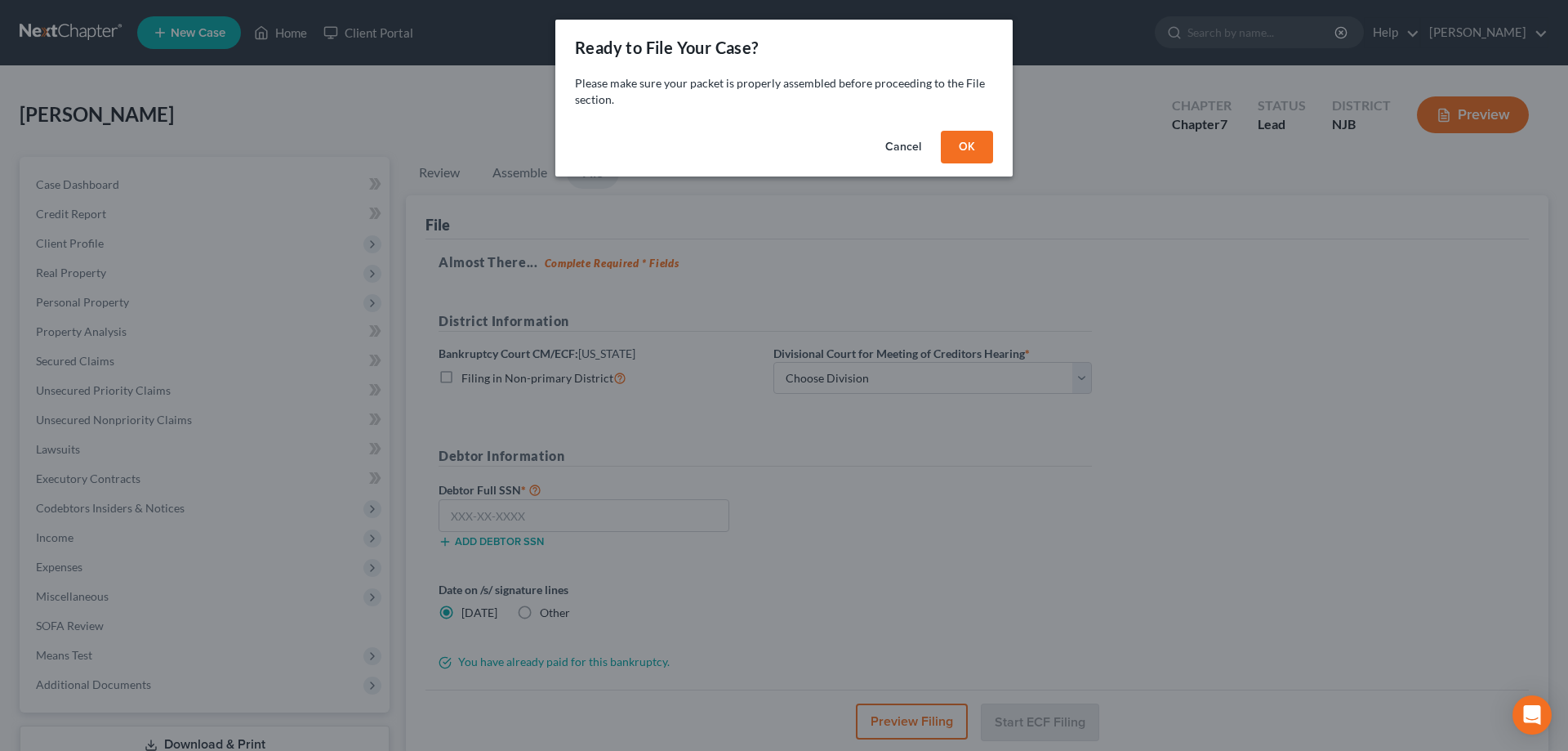
click at [967, 149] on button "OK" at bounding box center [967, 147] width 52 height 33
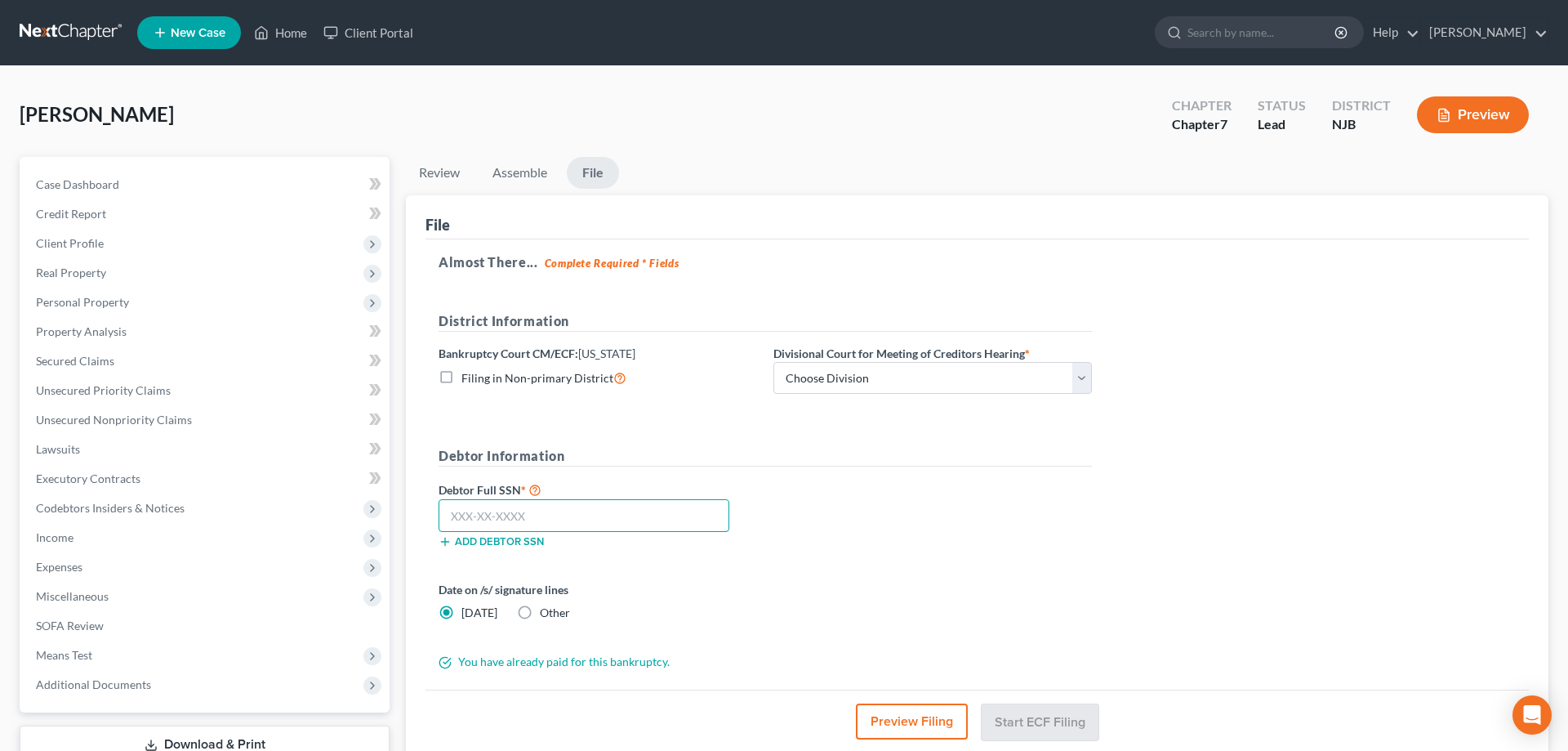
click at [490, 518] on input "text" at bounding box center [584, 515] width 290 height 33
type input "154-72-3947"
click at [774, 362] on select "Choose Division Camden Camden/Trenton Newark Trenton" at bounding box center [933, 378] width 319 height 33
click option "Camden/Trenton" at bounding box center [0, 0] width 0 height 0
select select "1"
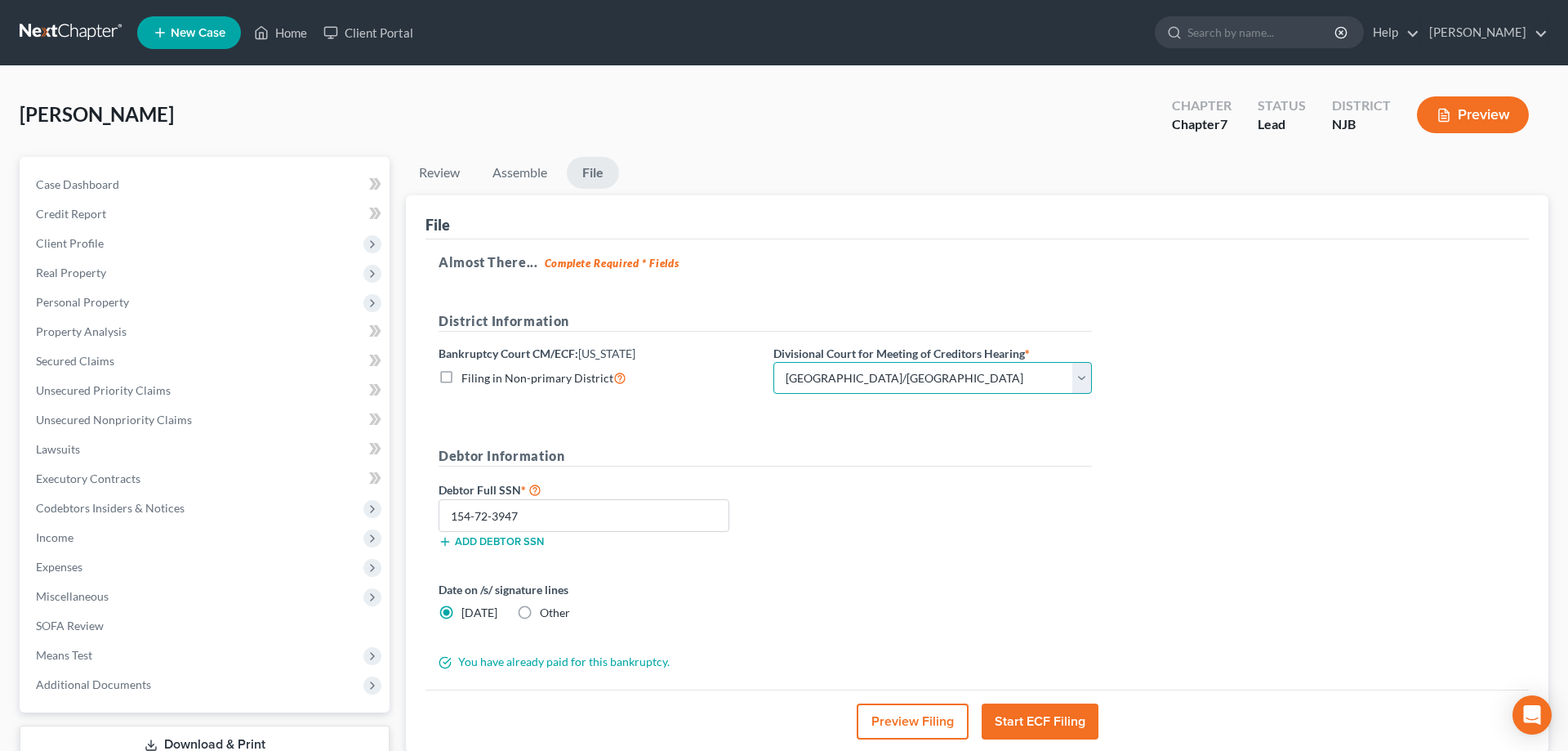
scroll to position [116, 0]
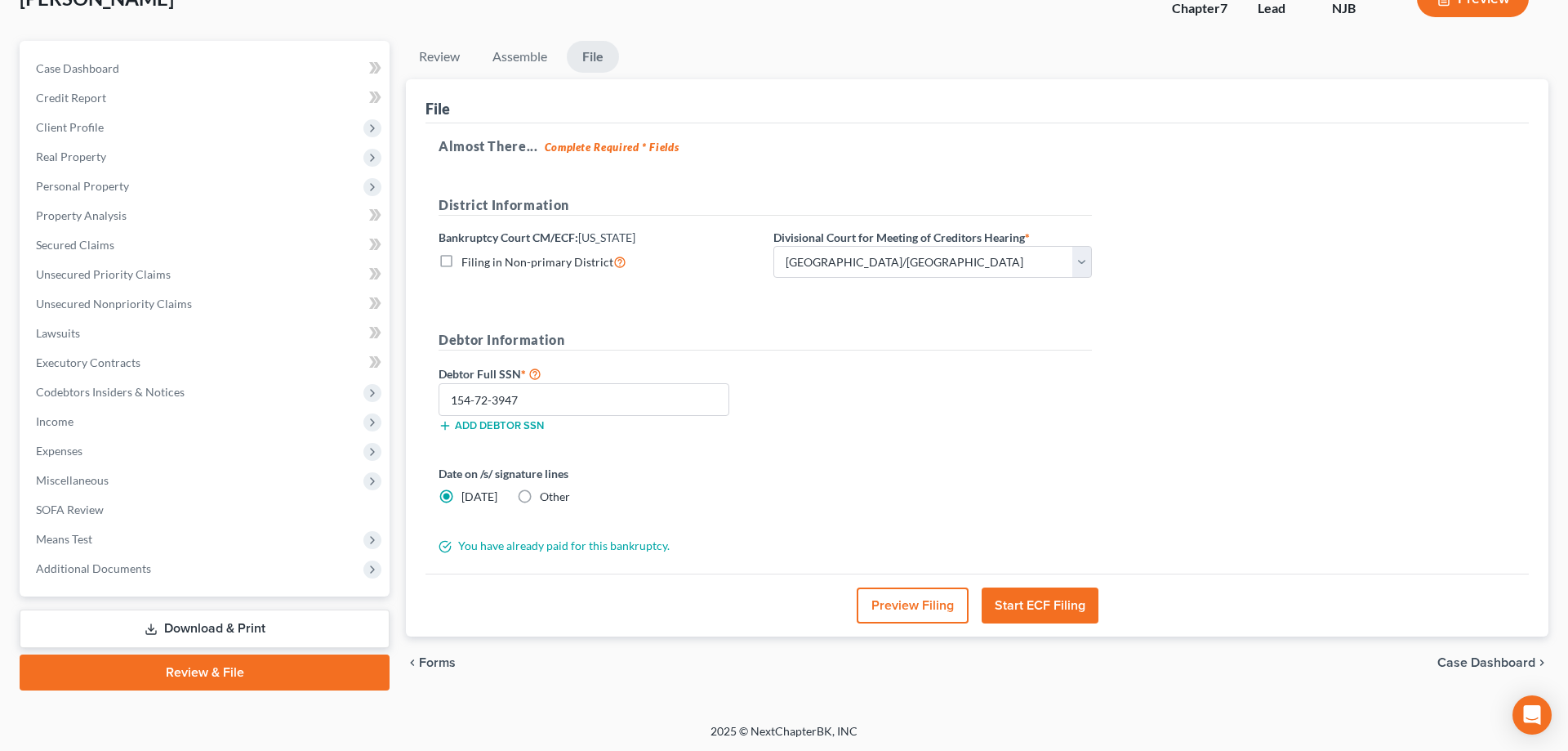
click at [1014, 601] on button "Start ECF Filing" at bounding box center [1040, 605] width 117 height 36
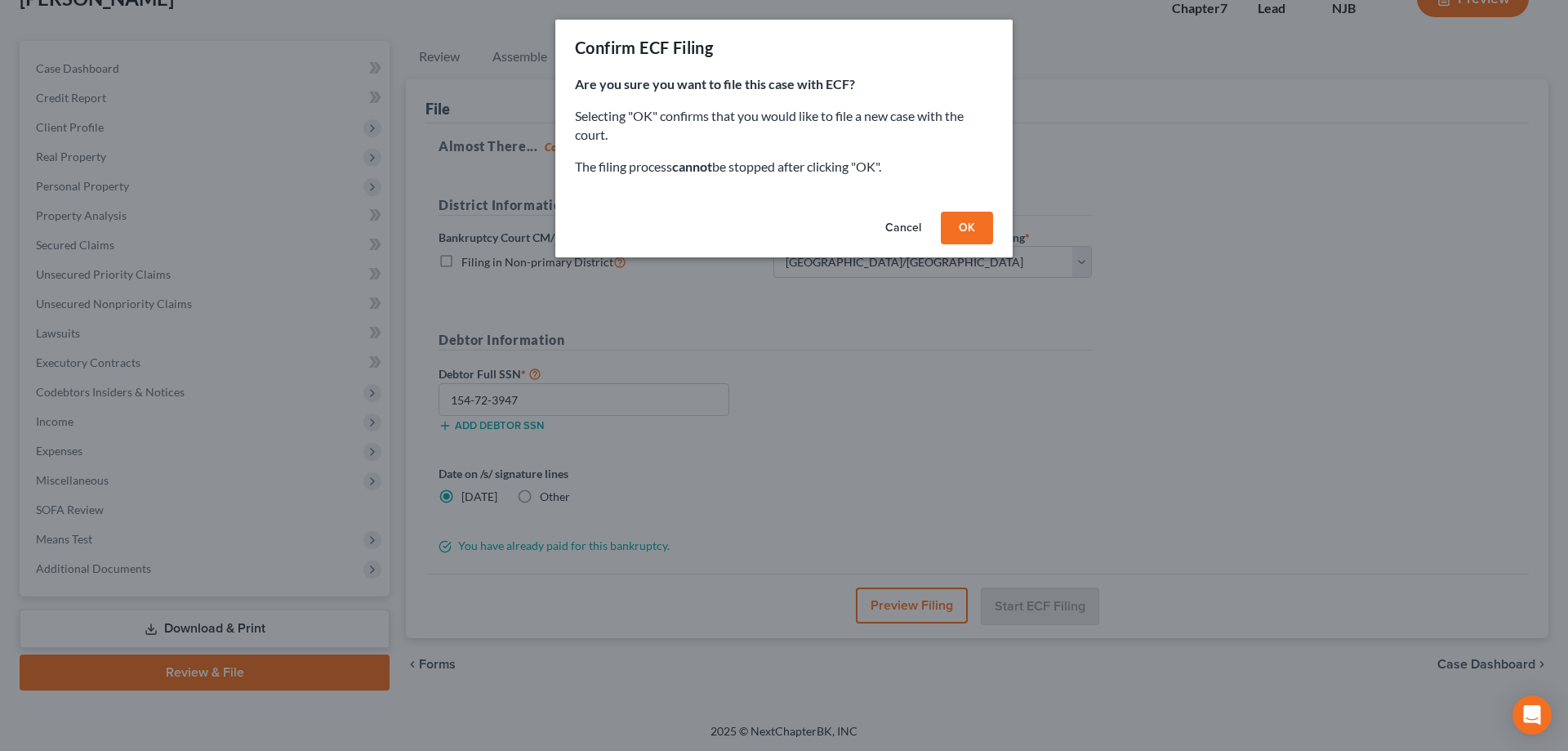
click at [967, 225] on button "OK" at bounding box center [967, 228] width 52 height 33
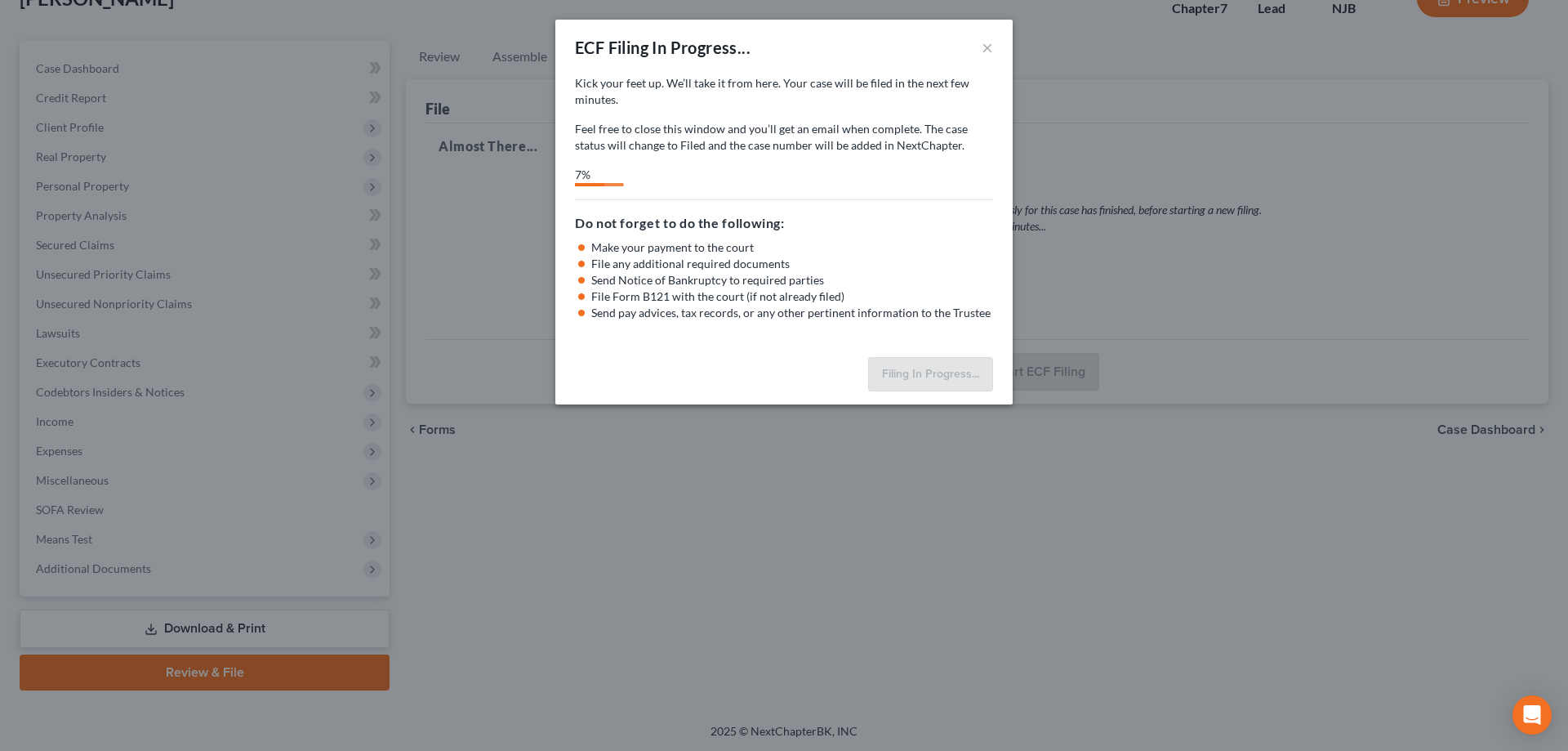
select select "1"
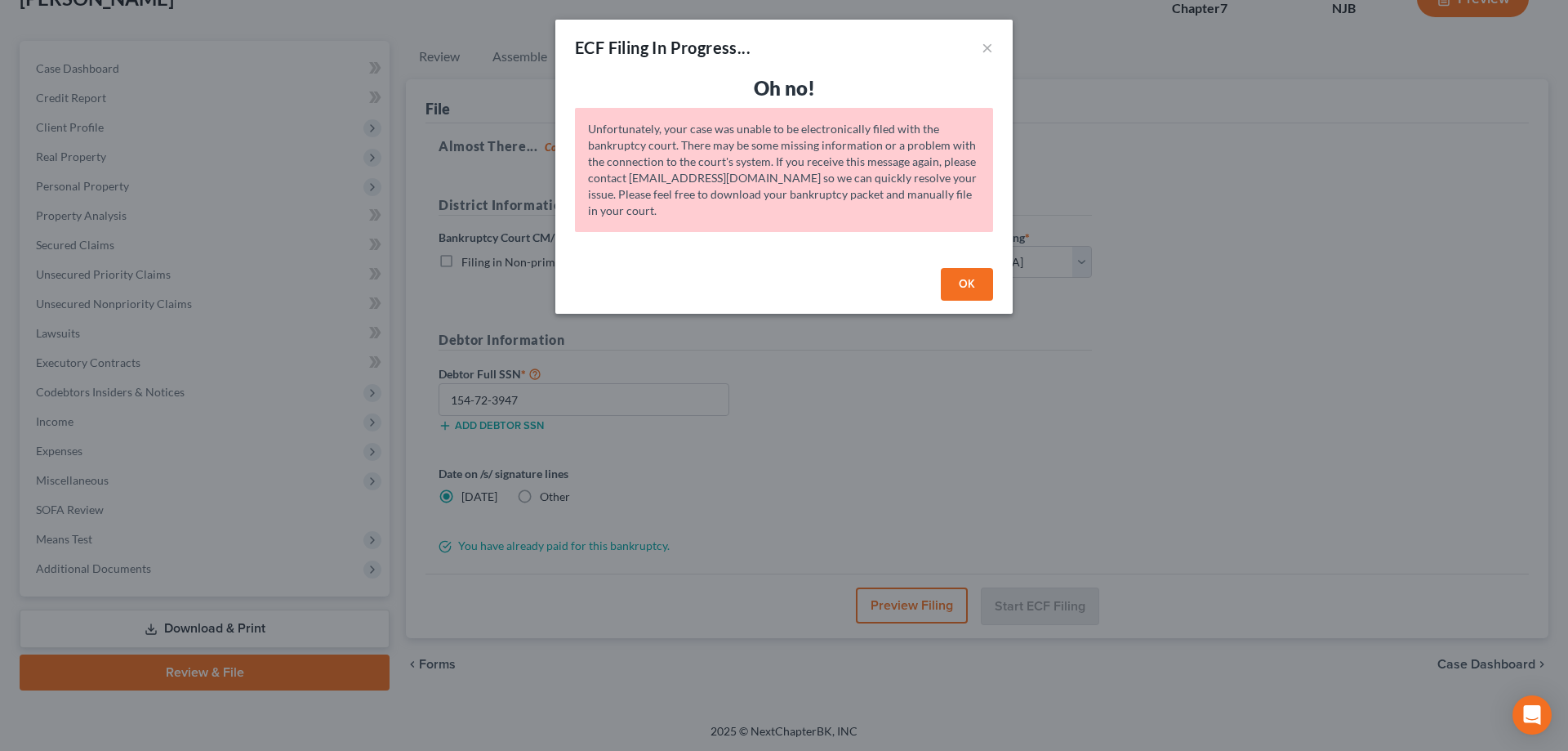
click at [961, 283] on button "OK" at bounding box center [967, 285] width 52 height 33
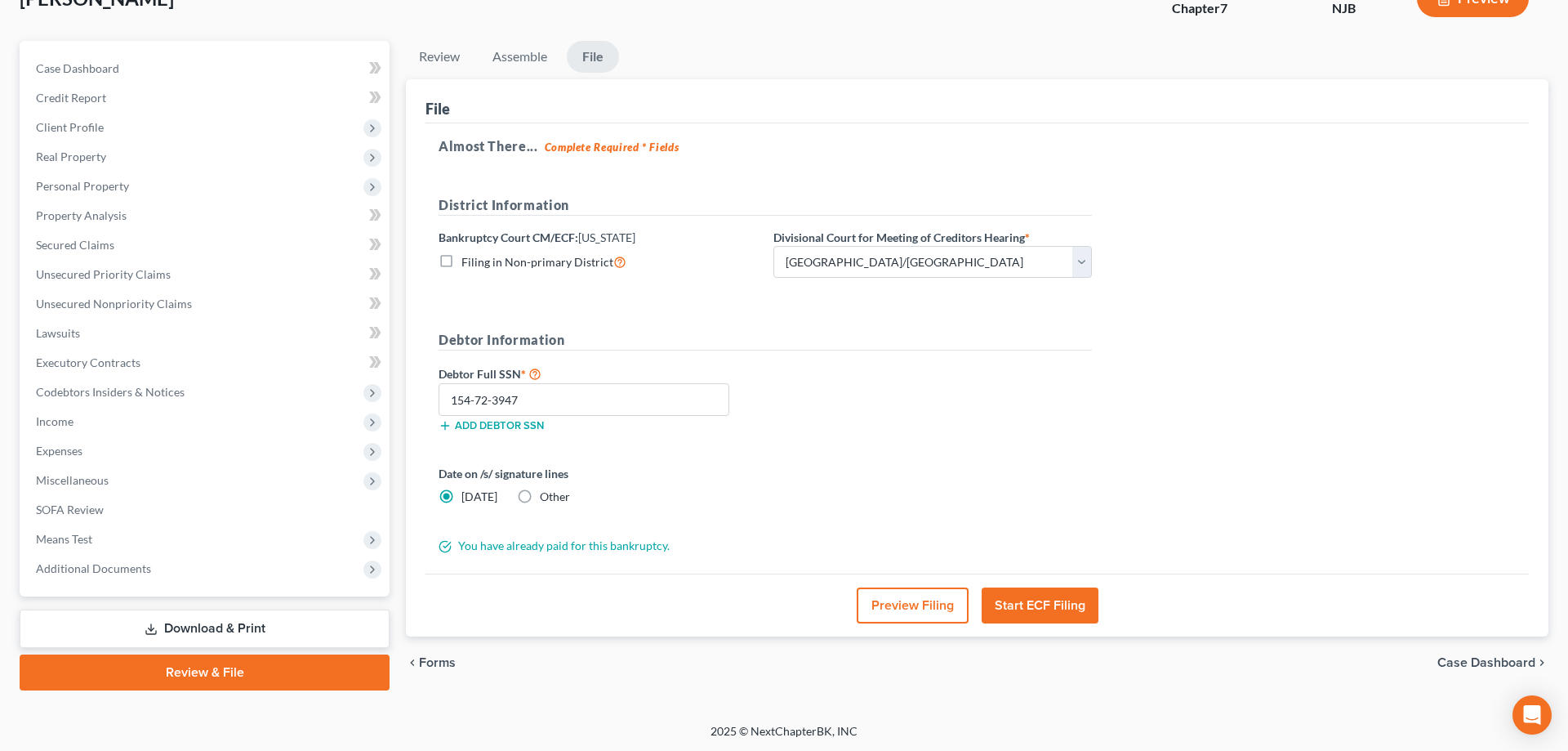
click at [1017, 602] on button "Start ECF Filing" at bounding box center [1040, 605] width 117 height 36
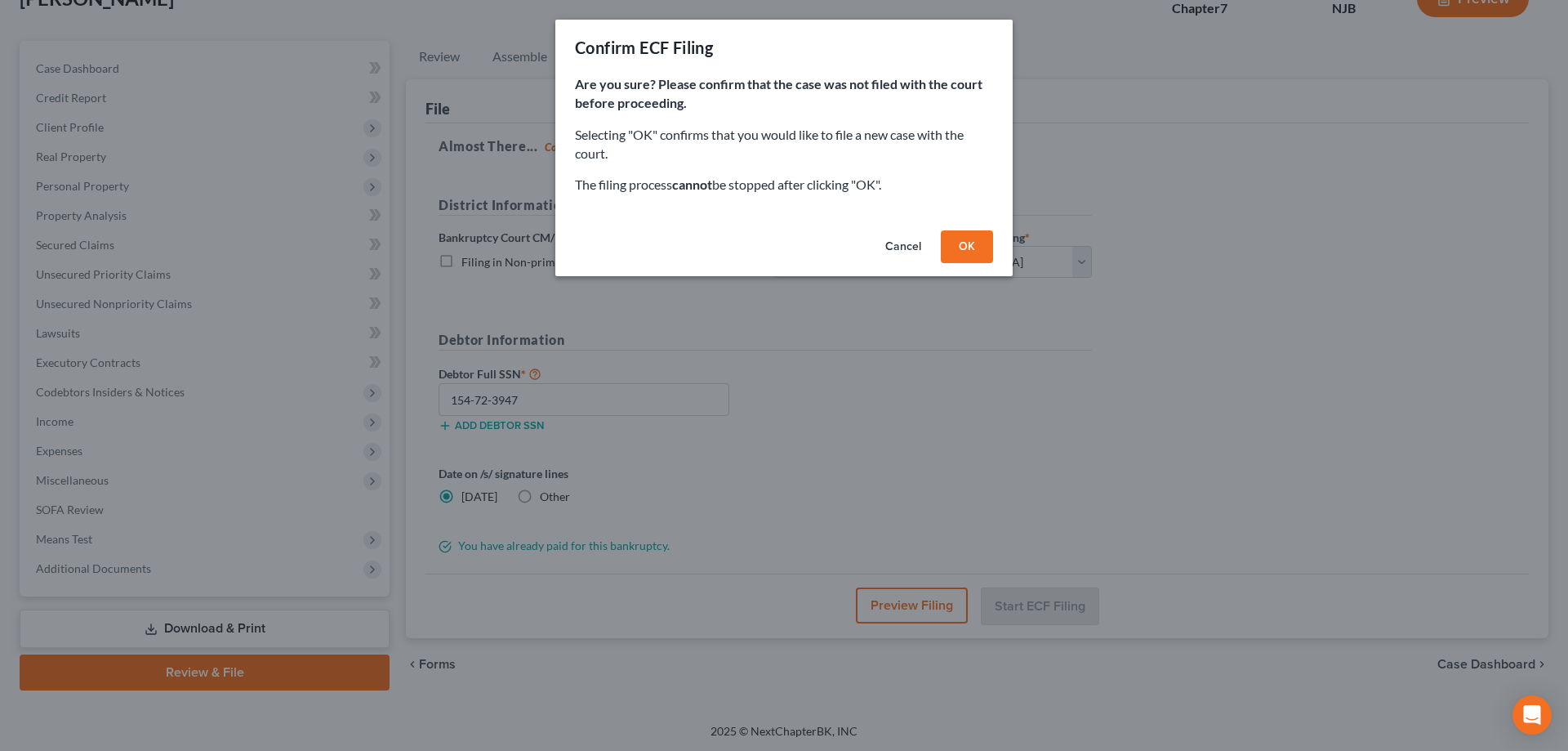
click at [973, 241] on button "OK" at bounding box center [967, 247] width 52 height 33
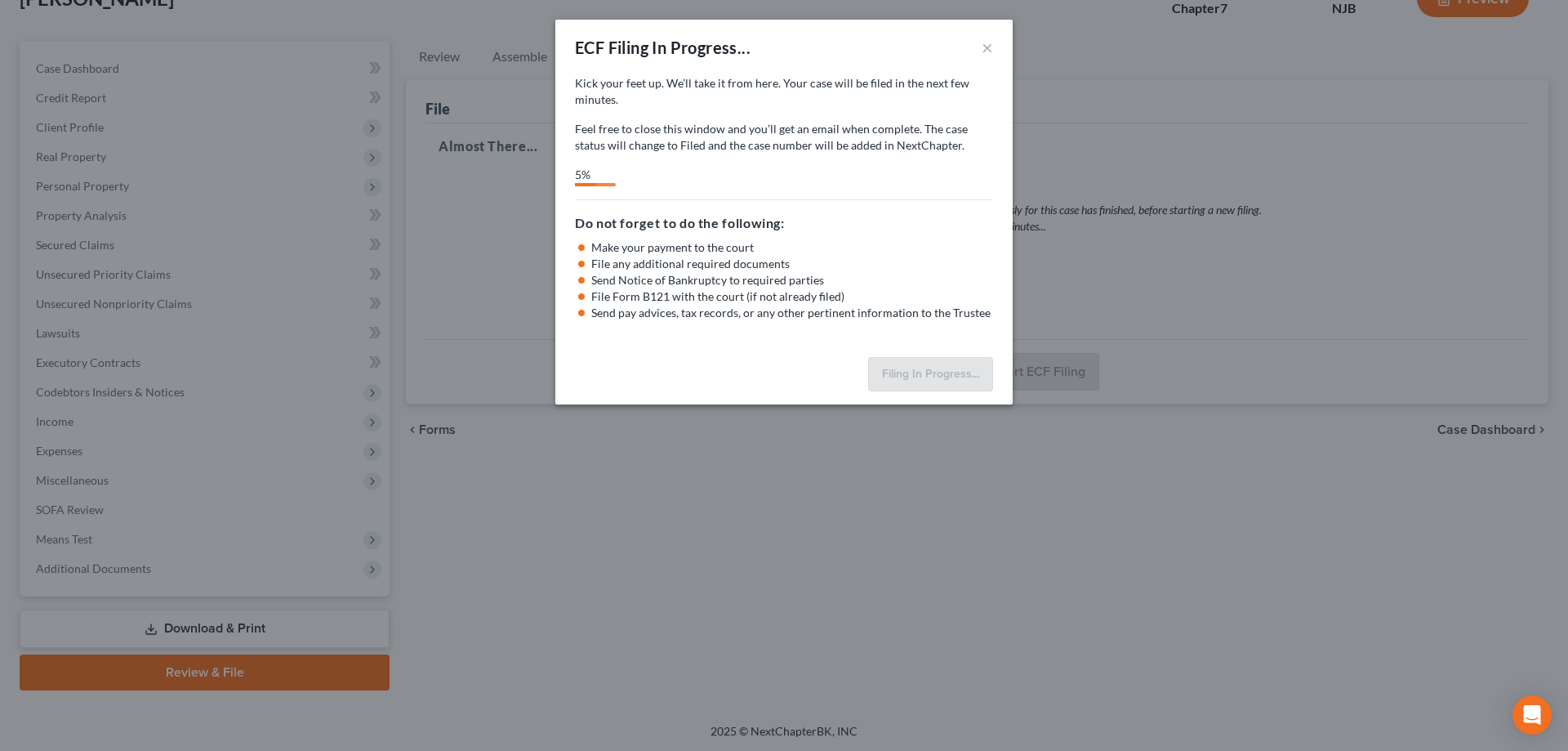
select select "1"
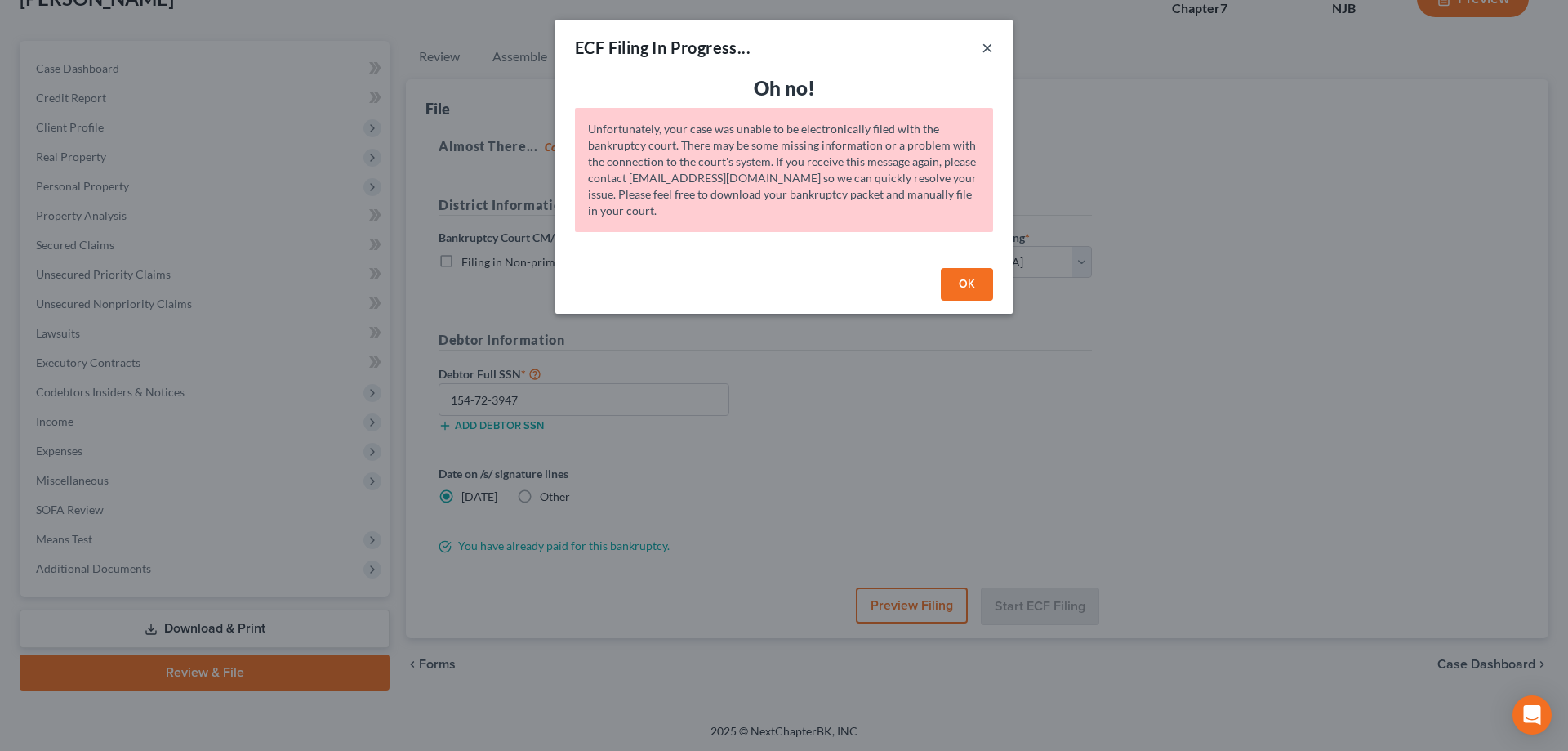
click at [988, 45] on button "×" at bounding box center [987, 47] width 11 height 20
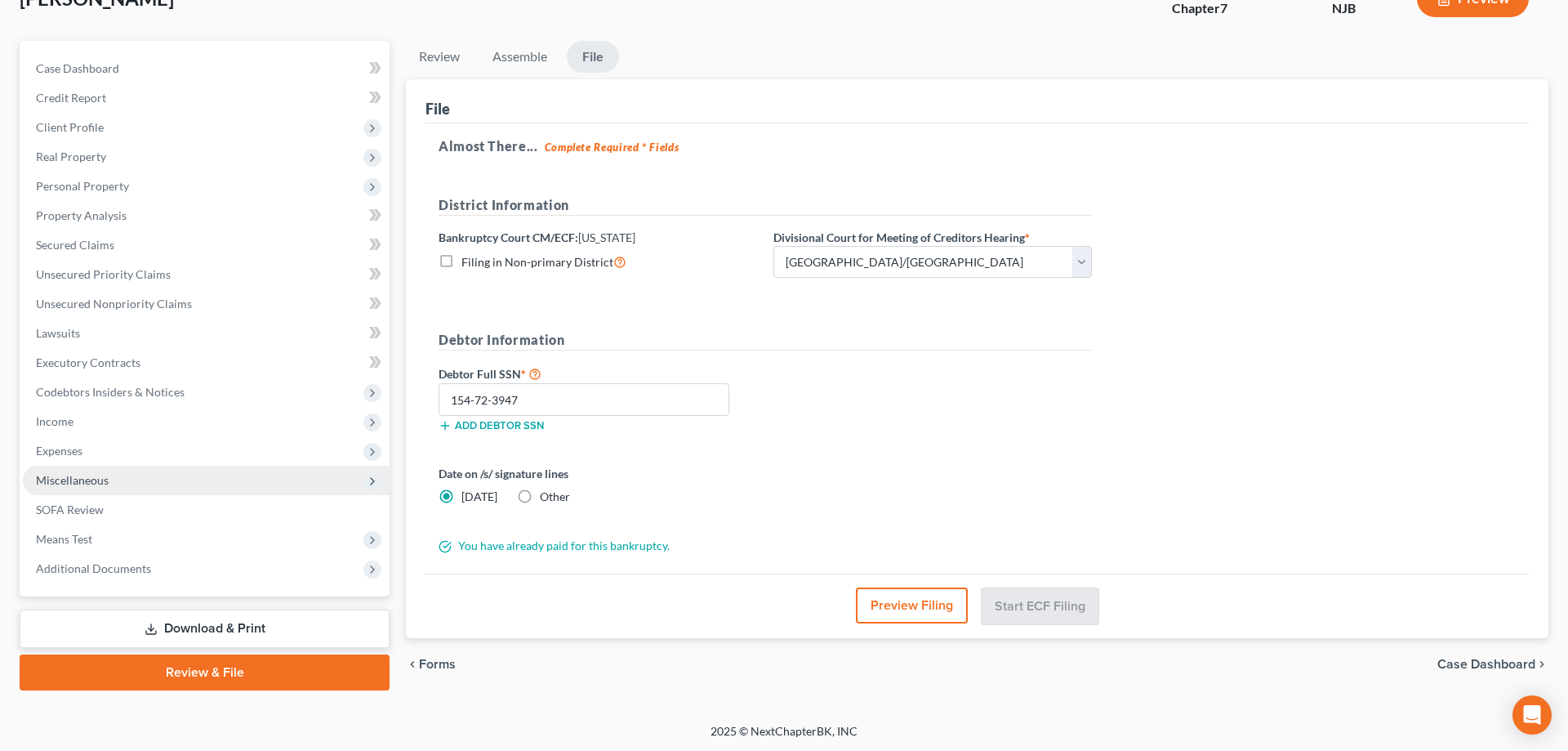
click at [83, 478] on span "Miscellaneous" at bounding box center [72, 480] width 73 height 14
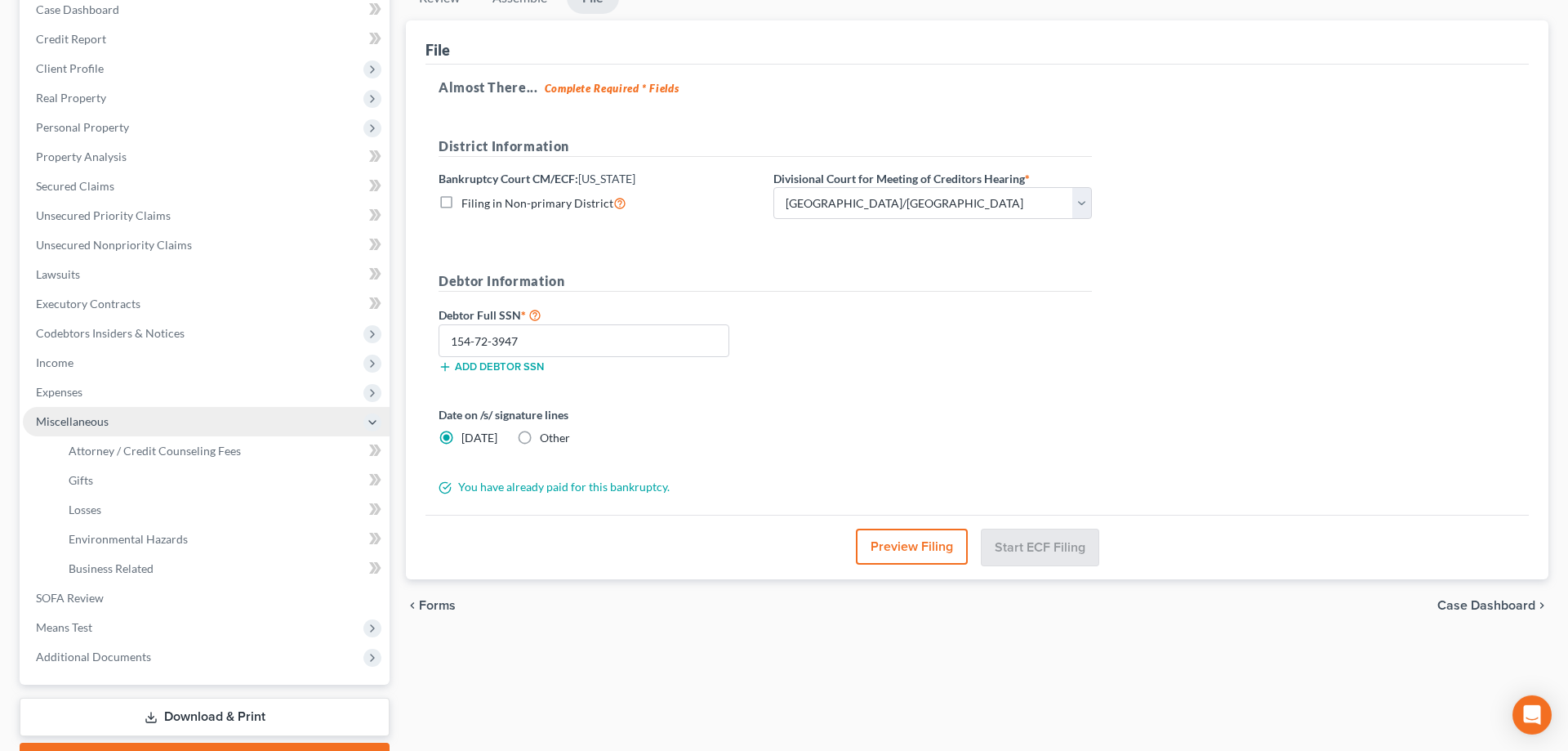
scroll to position [200, 0]
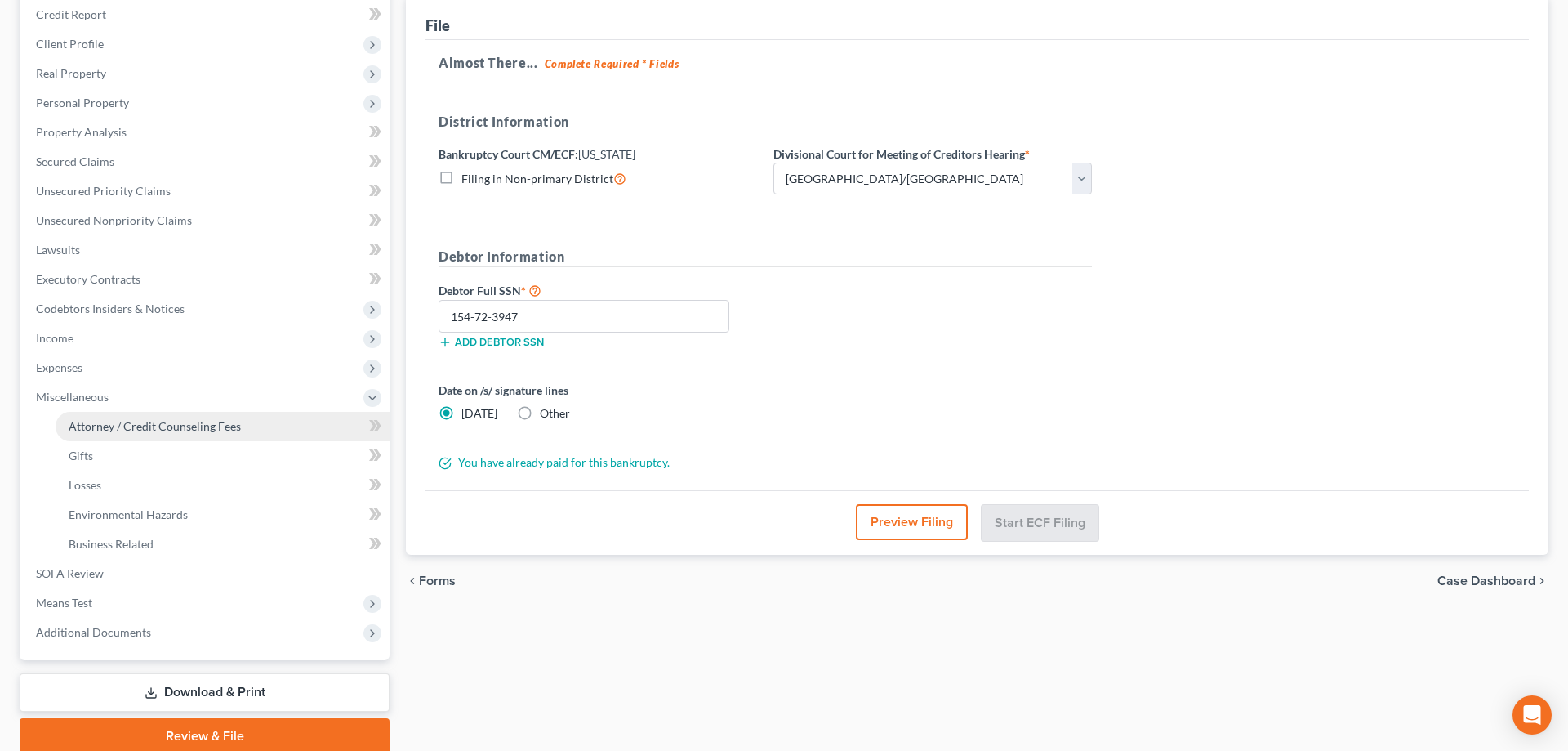
click at [150, 426] on span "Attorney / Credit Counseling Fees" at bounding box center [154, 426] width 172 height 14
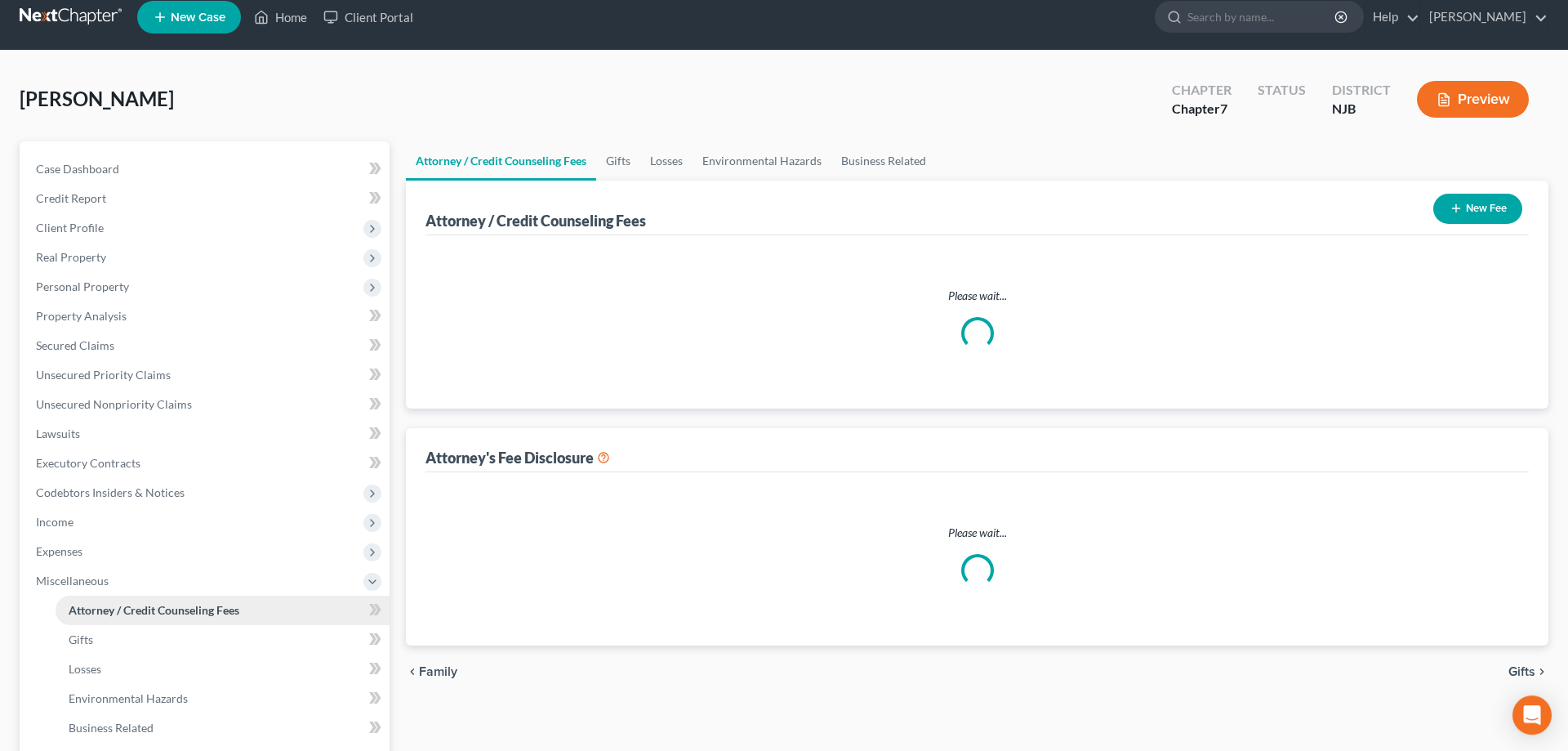
select select "0"
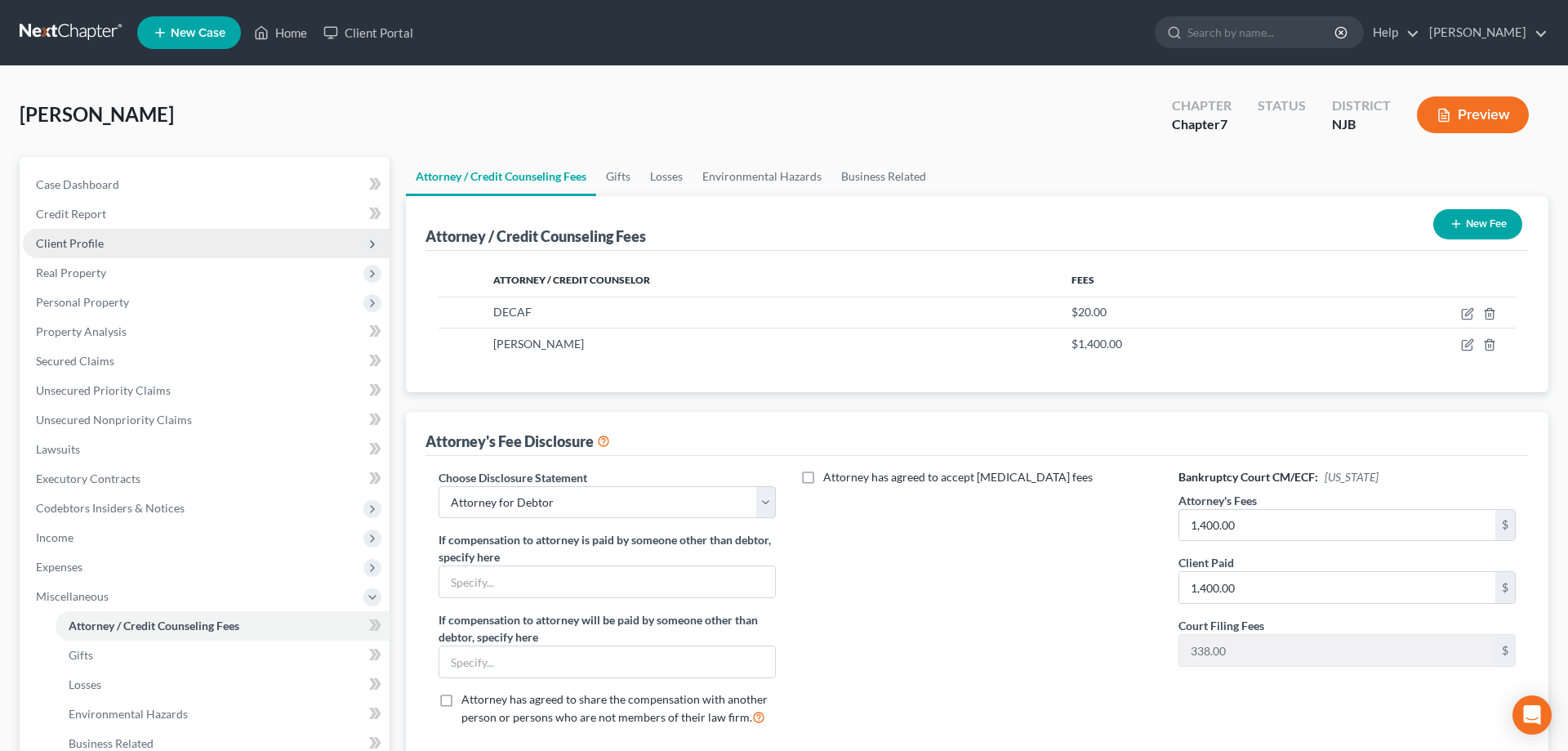
click at [95, 243] on span "Client Profile" at bounding box center [69, 243] width 68 height 14
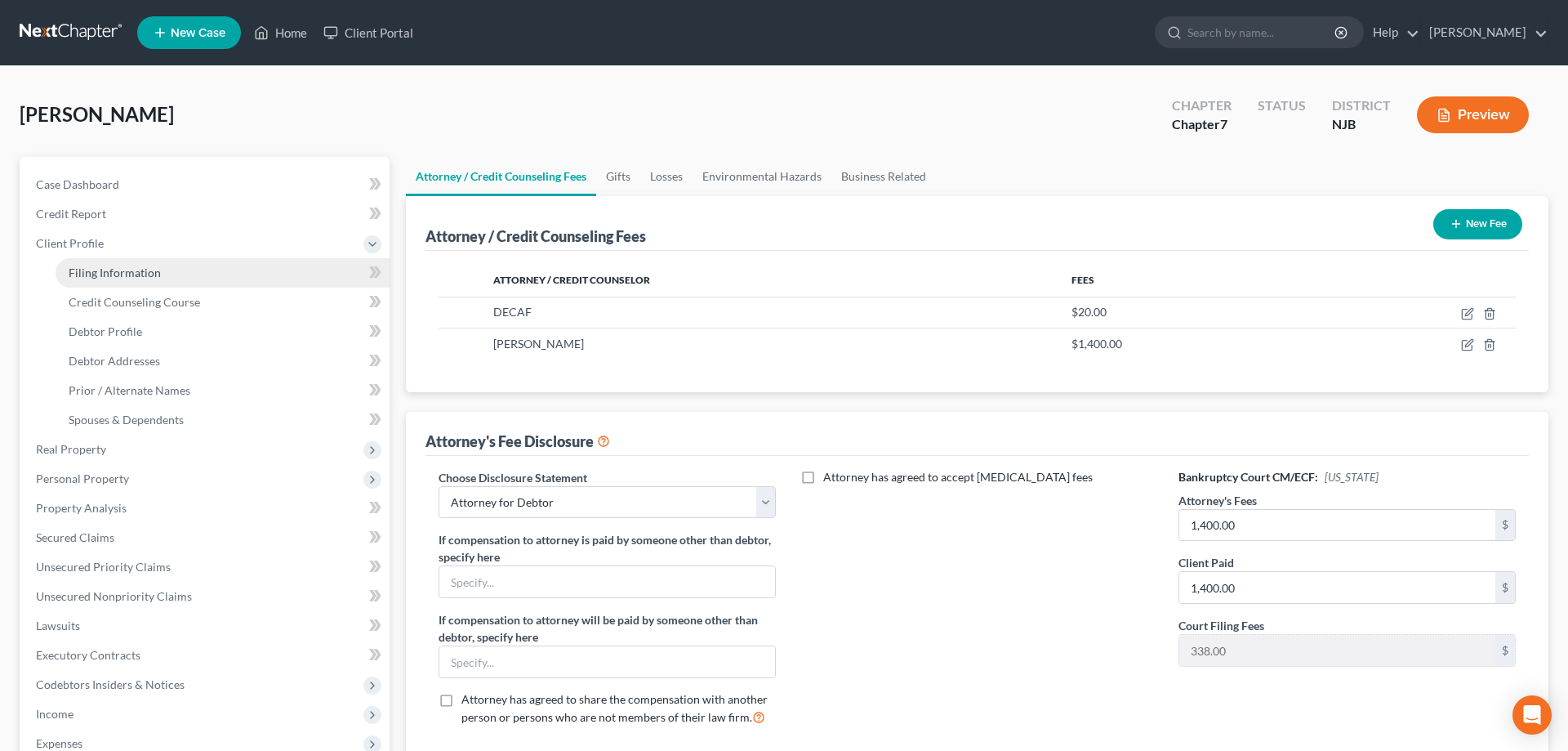
click at [108, 273] on span "Filing Information" at bounding box center [115, 273] width 93 height 14
select select "1"
select select "0"
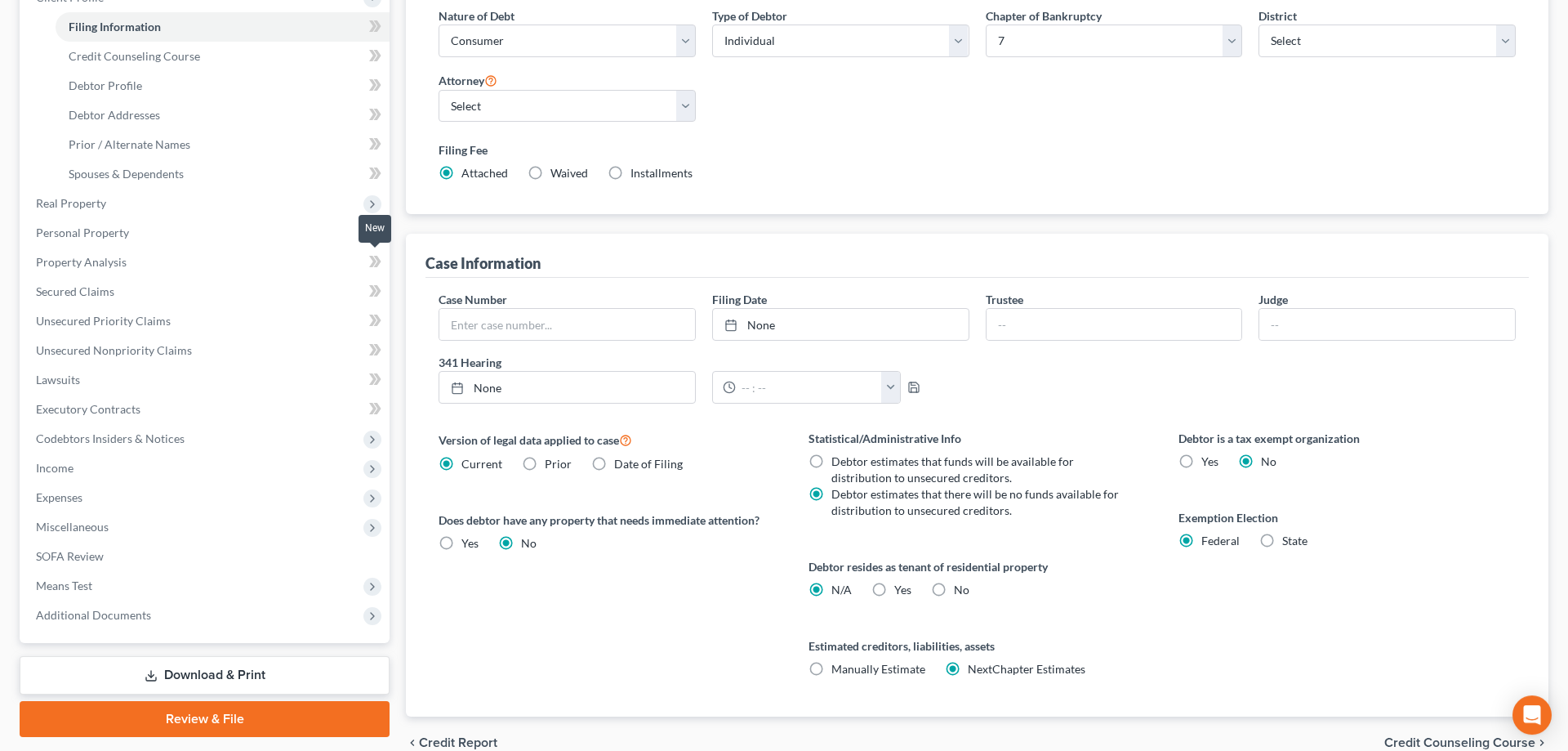
scroll to position [250, 0]
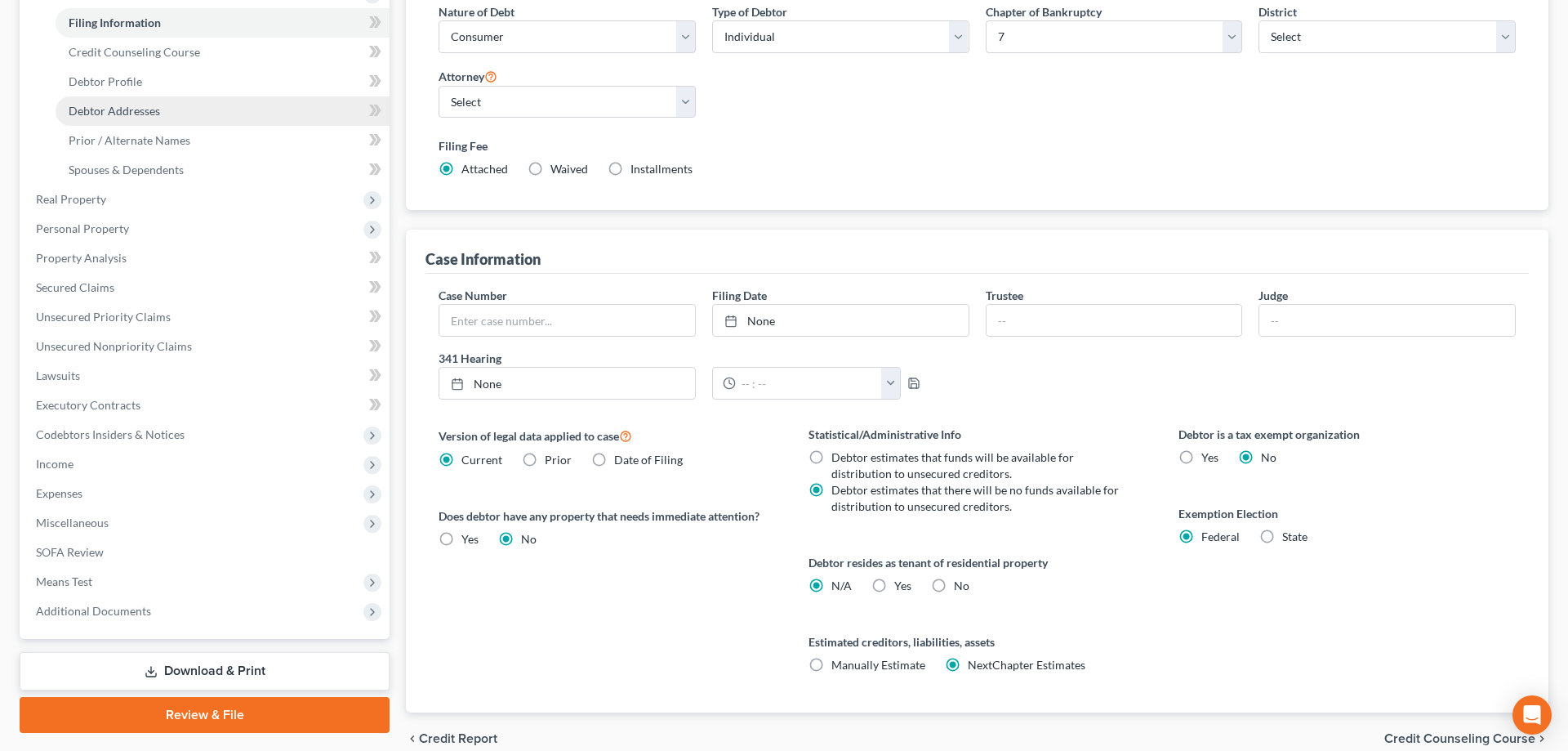
click at [133, 112] on span "Debtor Addresses" at bounding box center [114, 111] width 92 height 14
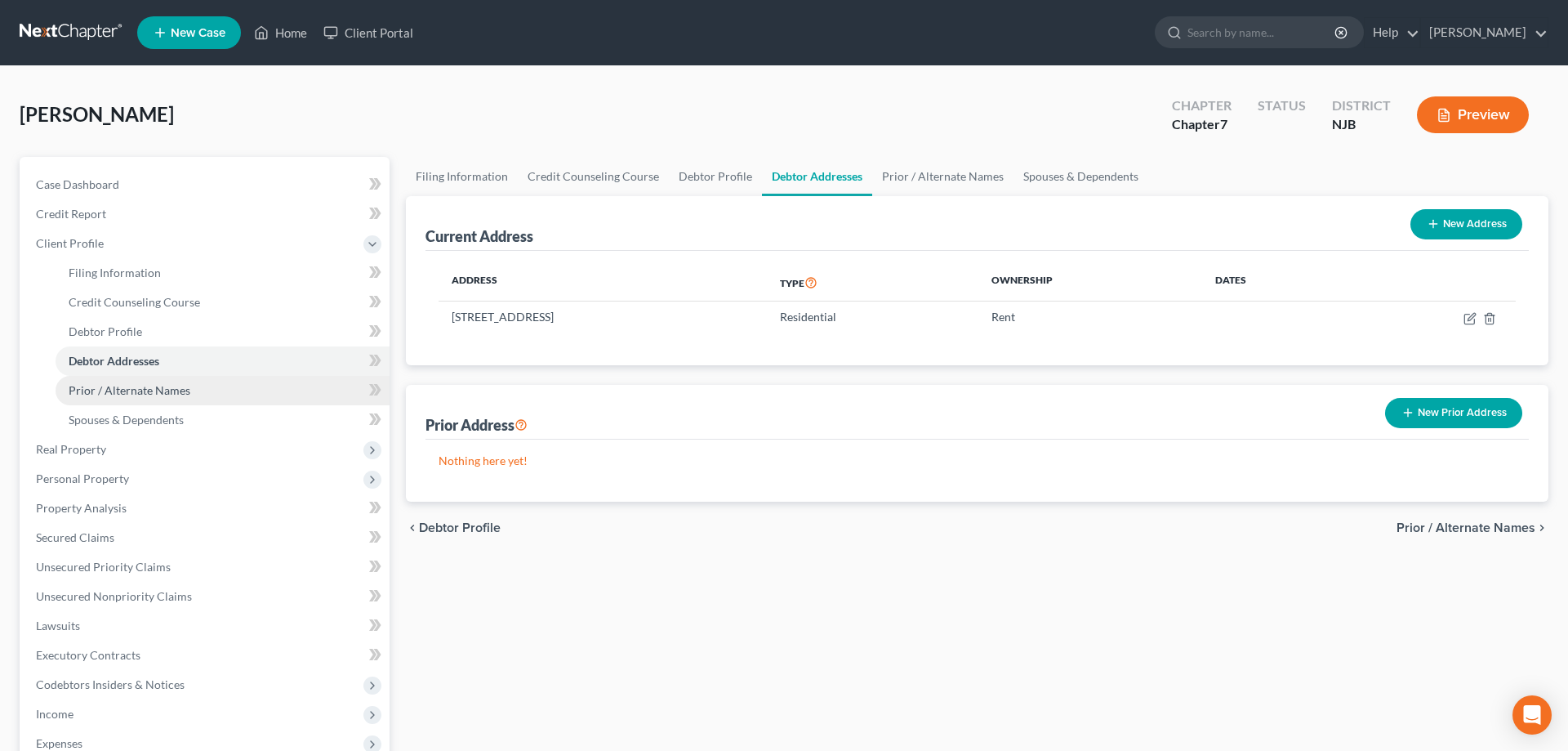
click at [155, 394] on span "Prior / Alternate Names" at bounding box center [129, 390] width 122 height 14
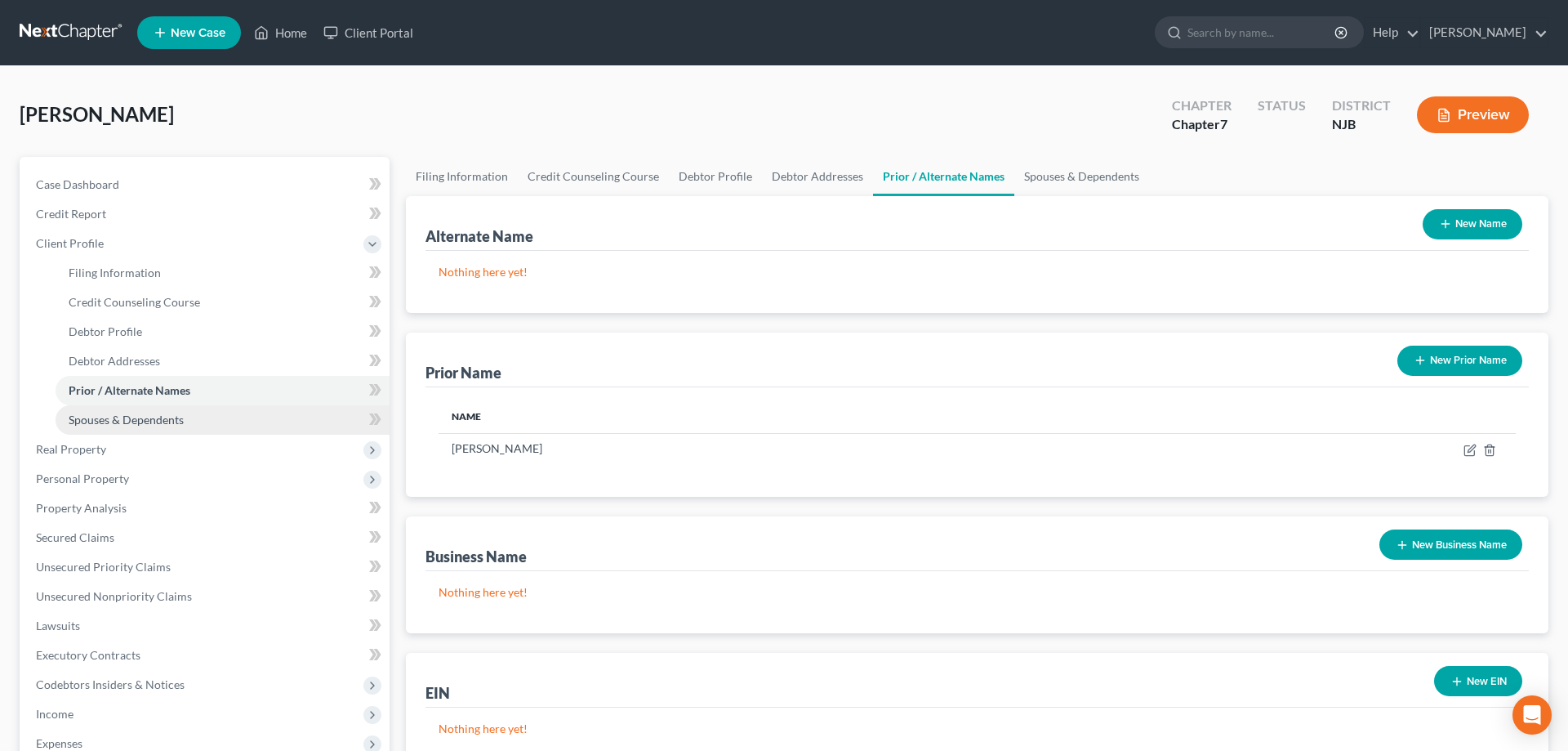
click at [139, 424] on span "Spouses & Dependents" at bounding box center [126, 419] width 115 height 14
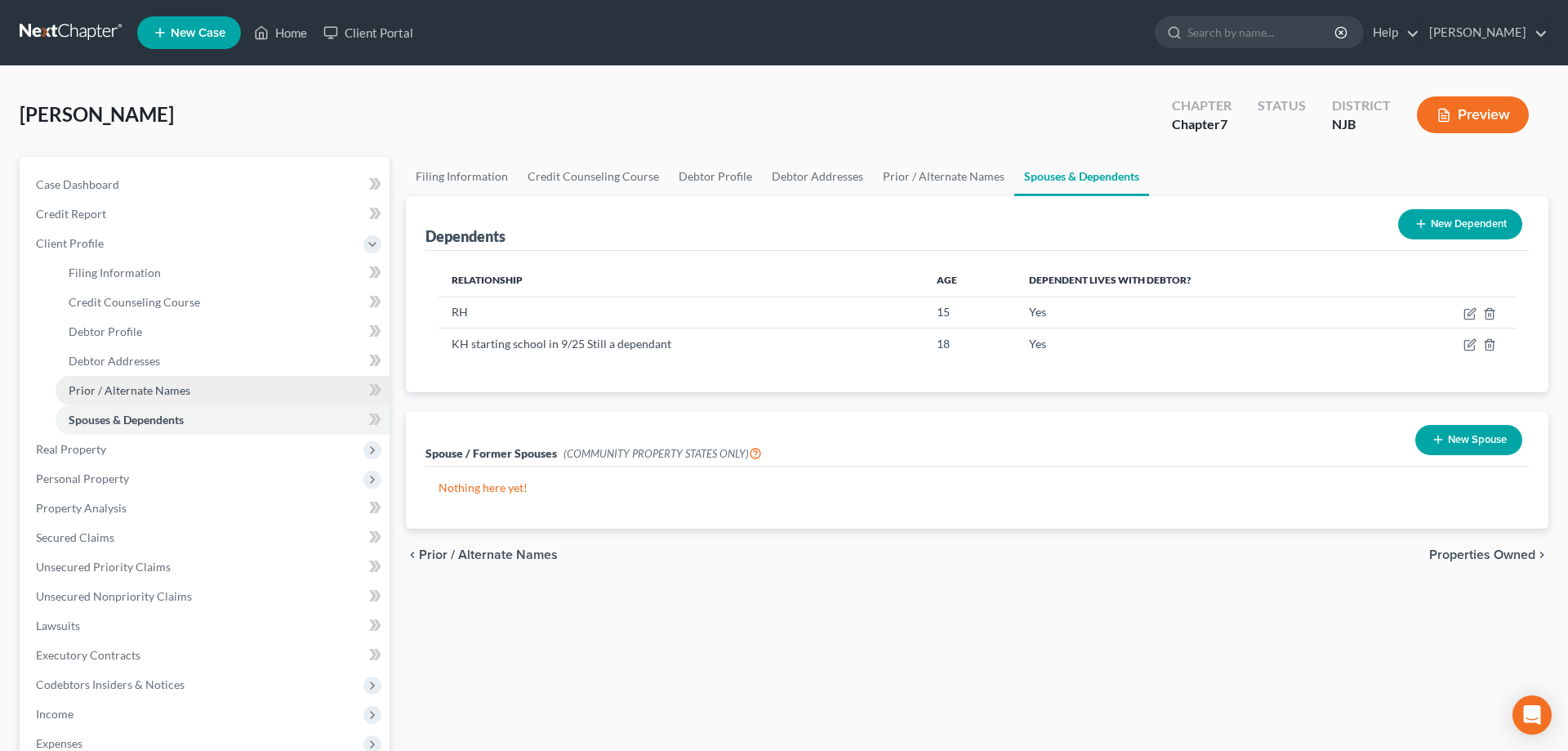
click at [122, 387] on span "Prior / Alternate Names" at bounding box center [129, 390] width 122 height 14
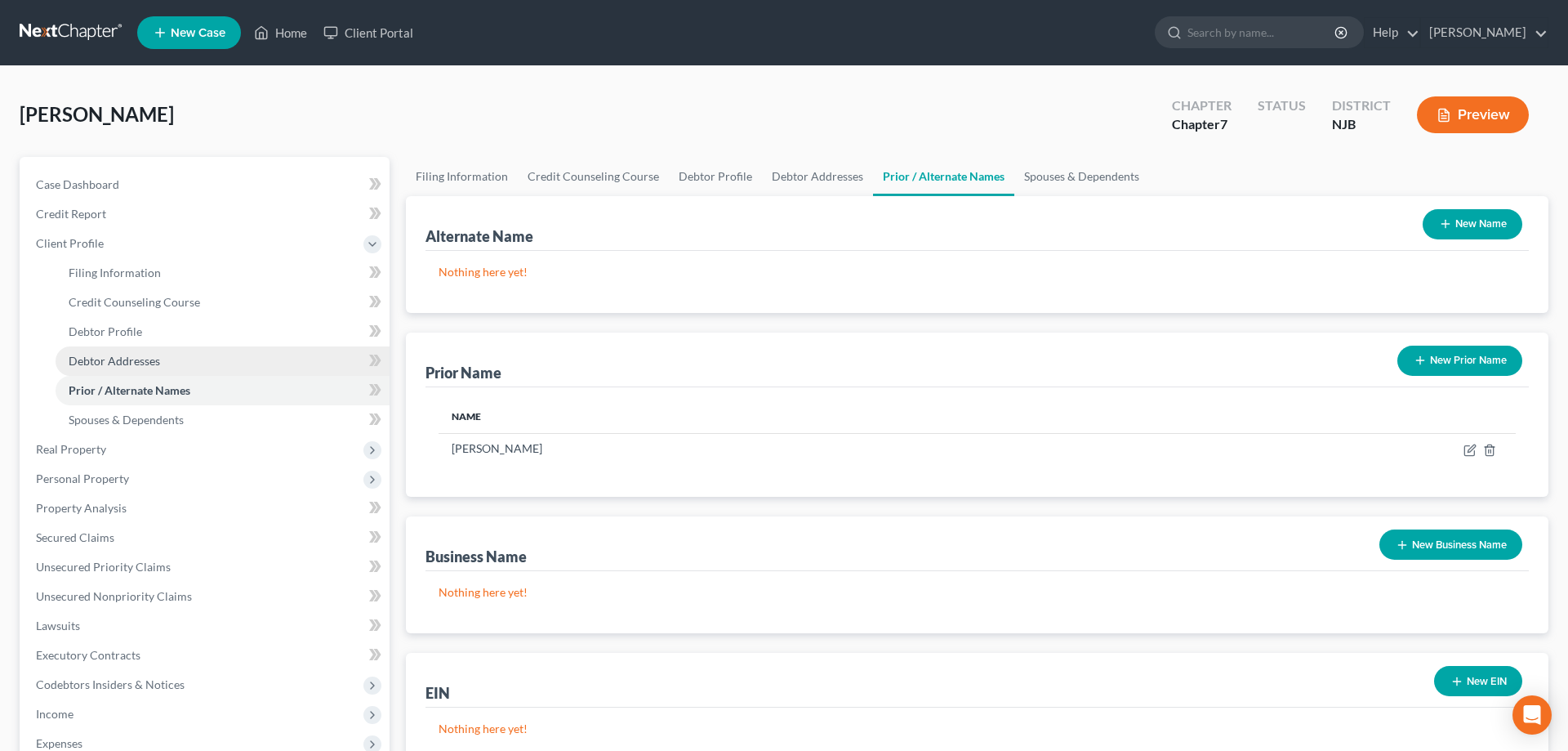
scroll to position [84, 0]
